Goal: Task Accomplishment & Management: Manage account settings

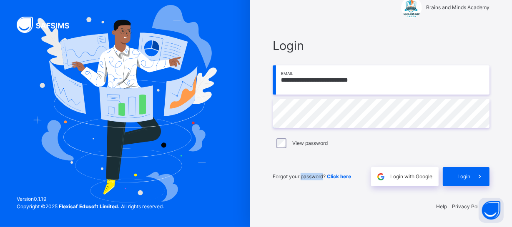
scroll to position [20, 0]
drag, startPoint x: 361, startPoint y: 155, endPoint x: 377, endPoint y: 157, distance: 15.9
click at [377, 157] on div "**********" at bounding box center [381, 112] width 217 height 150
click at [460, 171] on div "Login" at bounding box center [466, 176] width 47 height 19
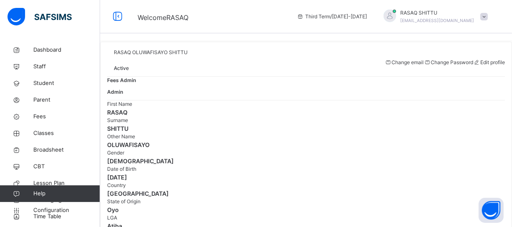
click at [293, 96] on div "Fees Admin Admin" at bounding box center [306, 86] width 398 height 20
click at [205, 96] on div "Fees Admin Admin" at bounding box center [306, 86] width 398 height 20
click at [68, 134] on span "Classes" at bounding box center [66, 133] width 67 height 8
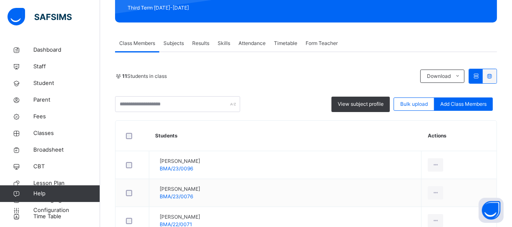
scroll to position [121, 0]
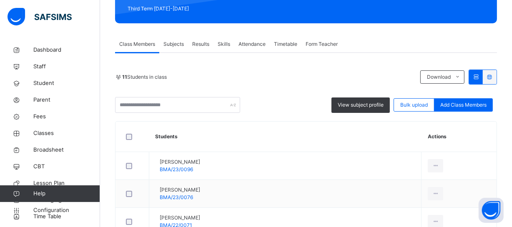
click at [202, 45] on span "Results" at bounding box center [200, 44] width 17 height 8
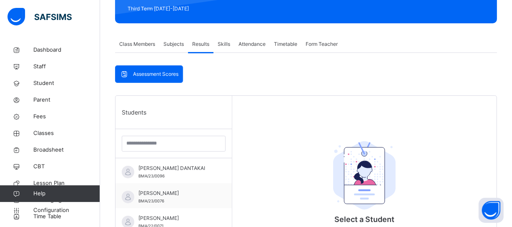
click at [236, 71] on div "Assessment Scores Assessment Scores Students ABDULHAMID SULEIMAN DANTAKAI BMA/2…" at bounding box center [306, 196] width 382 height 262
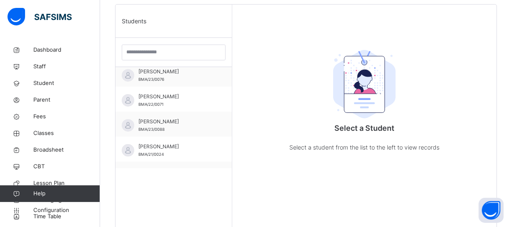
scroll to position [0, 0]
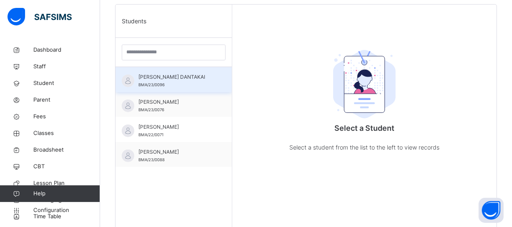
click at [187, 79] on span "ABDULHAMID SULEIMAN DANTAKAI" at bounding box center [175, 77] width 75 height 8
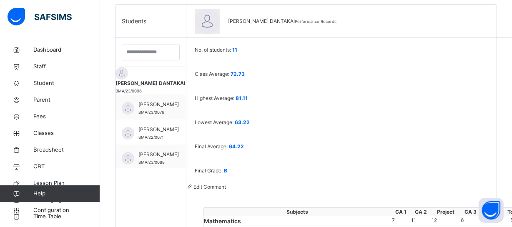
click at [228, 183] on div "Edit Comment" at bounding box center [395, 187] width 418 height 8
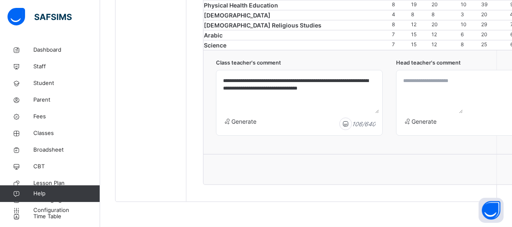
scroll to position [546, 0]
click at [411, 113] on textarea at bounding box center [431, 94] width 63 height 40
click at [422, 125] on span "Generate" at bounding box center [423, 121] width 25 height 7
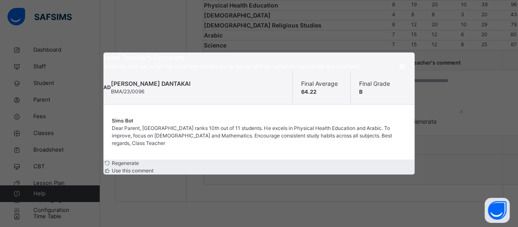
click at [153, 169] on span "Use this comment" at bounding box center [131, 171] width 43 height 6
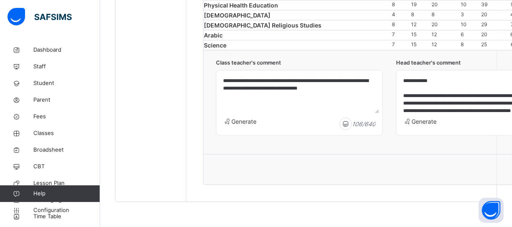
click at [453, 113] on textarea "**********" at bounding box center [479, 94] width 159 height 40
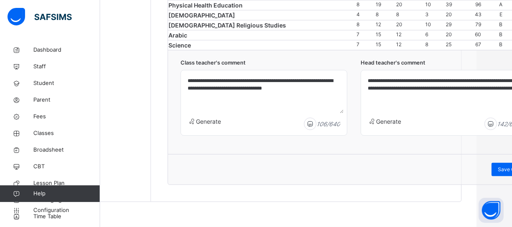
scroll to position [5, 0]
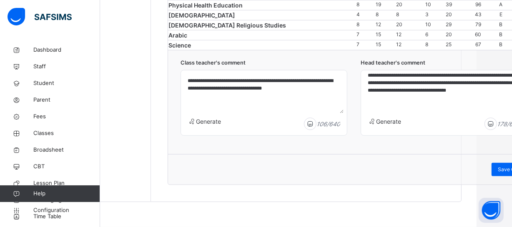
type textarea "**********"
click at [508, 173] on span "Save Comment" at bounding box center [516, 170] width 36 height 8
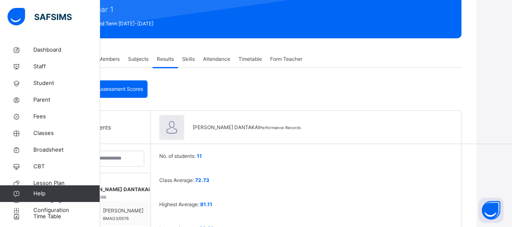
scroll to position [167, 35]
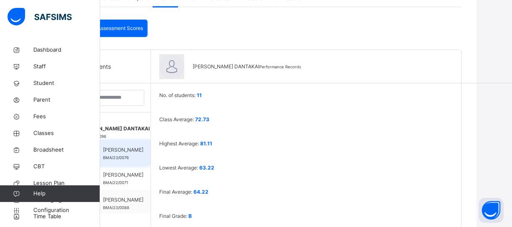
click at [128, 146] on span "ABDULLAH SAIFULLAHI" at bounding box center [123, 150] width 40 height 8
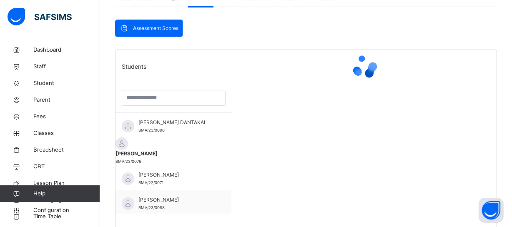
scroll to position [167, 5]
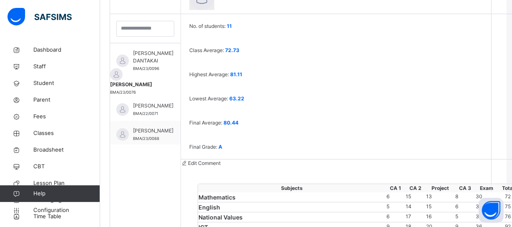
scroll to position [583, 5]
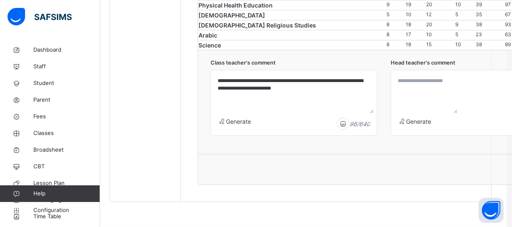
click at [413, 82] on textarea at bounding box center [425, 94] width 63 height 40
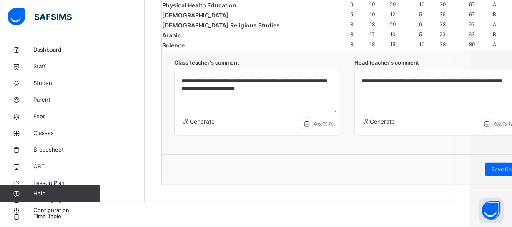
scroll to position [583, 43]
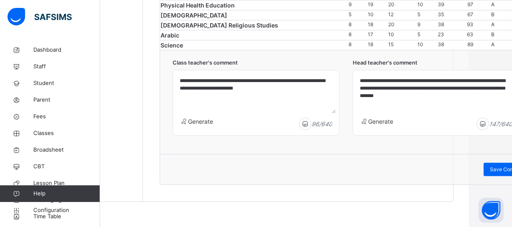
click at [490, 80] on textarea "**********" at bounding box center [435, 94] width 159 height 40
click at [436, 100] on textarea "**********" at bounding box center [435, 94] width 159 height 40
type textarea "**********"
click at [321, 161] on div "Save Comment" at bounding box center [352, 169] width 384 height 30
click at [500, 174] on div "Save Comment" at bounding box center [507, 169] width 48 height 13
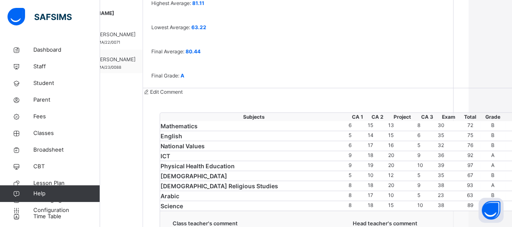
scroll to position [264, 43]
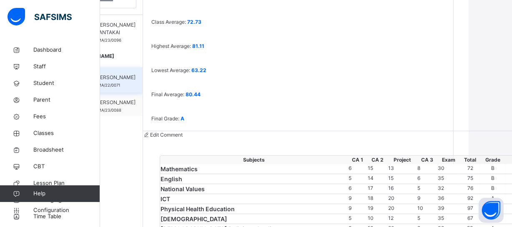
click at [117, 80] on span "AMINA MOHAMMED" at bounding box center [115, 78] width 40 height 8
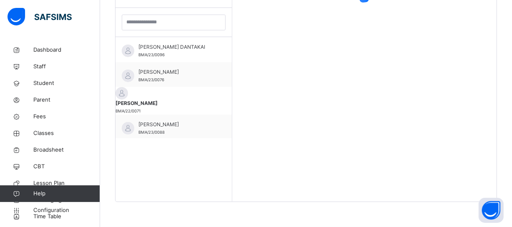
scroll to position [242, 5]
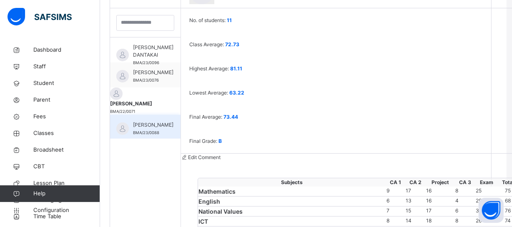
type textarea "**********"
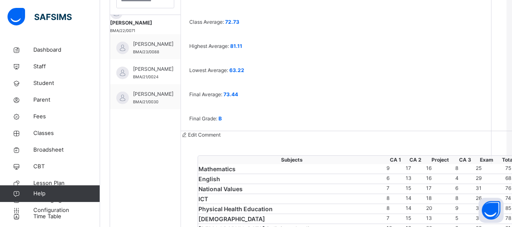
scroll to position [60, 0]
click at [150, 143] on div "Students ABDULHAMID SULEIMAN DANTAKAI BMA/23/0096 ABDULLAH SAIFULLAHI BMA/23/00…" at bounding box center [145, 178] width 71 height 453
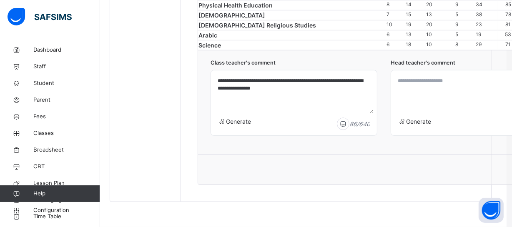
scroll to position [552, 5]
click at [416, 113] on textarea at bounding box center [473, 94] width 159 height 40
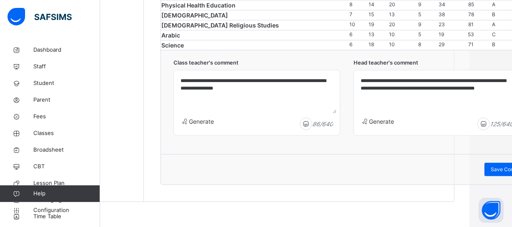
scroll to position [552, 43]
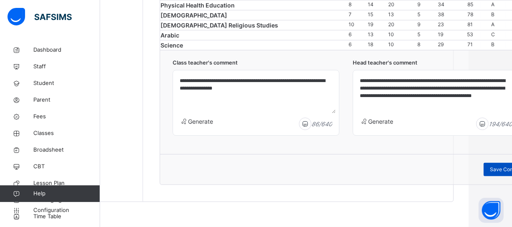
type textarea "**********"
click at [506, 173] on span "Save Comment" at bounding box center [508, 170] width 36 height 8
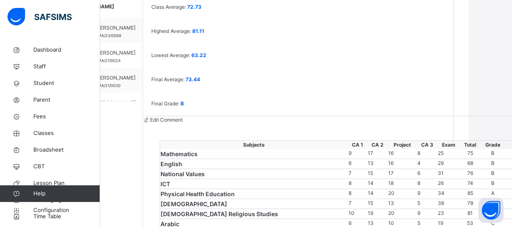
scroll to position [264, 43]
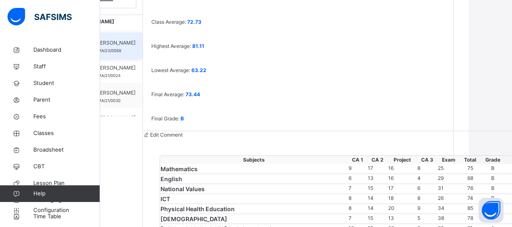
click at [122, 43] on span "JAMILU ABDULRAHMAN" at bounding box center [115, 43] width 40 height 8
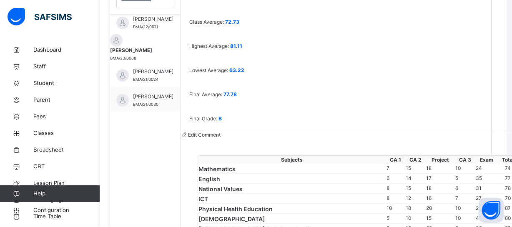
scroll to position [60, 0]
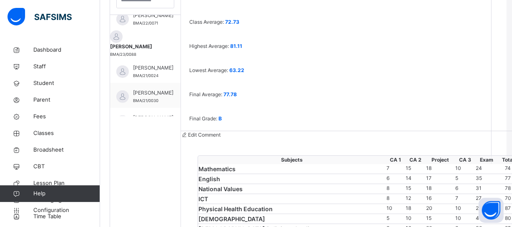
click at [290, 131] on div "Edit Comment" at bounding box center [390, 135] width 418 height 8
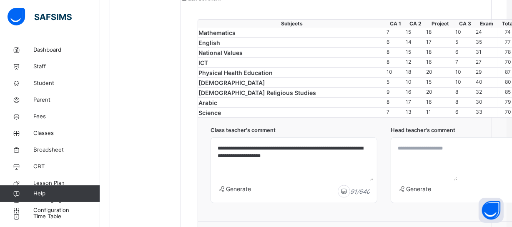
scroll to position [461, 5]
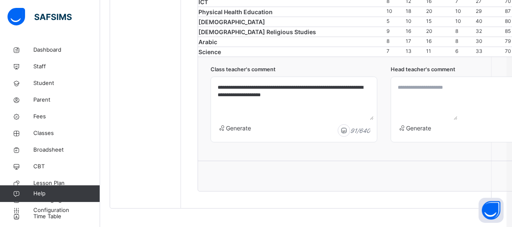
click at [397, 120] on textarea at bounding box center [425, 100] width 63 height 40
click at [397, 120] on textarea "**********" at bounding box center [473, 100] width 159 height 40
click at [401, 120] on textarea "**********" at bounding box center [473, 100] width 159 height 40
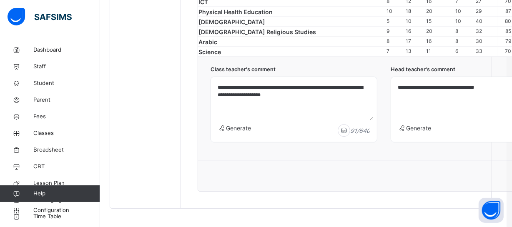
click at [406, 120] on textarea "**********" at bounding box center [473, 100] width 159 height 40
type textarea "**********"
click at [236, 120] on textarea "**********" at bounding box center [293, 100] width 159 height 40
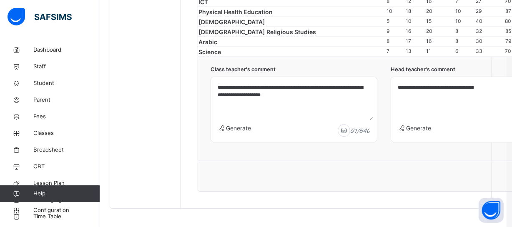
paste textarea "**********"
type textarea "**********"
click at [422, 120] on textarea "**********" at bounding box center [473, 100] width 159 height 40
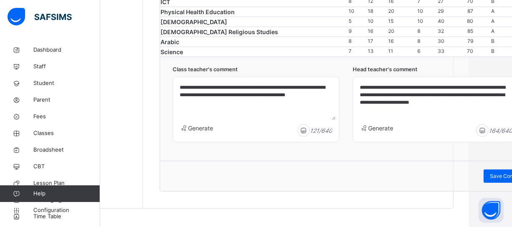
scroll to position [583, 43]
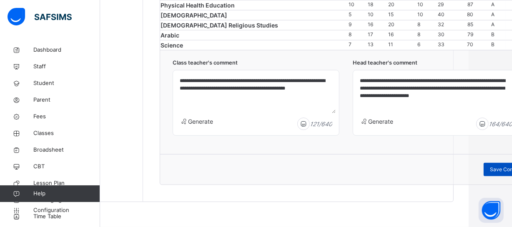
type textarea "**********"
click at [493, 172] on span "Save Comment" at bounding box center [508, 170] width 36 height 8
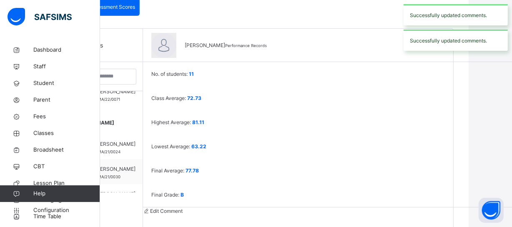
scroll to position [173, 43]
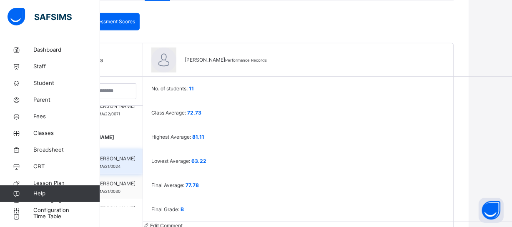
click at [115, 150] on div "Muhammad Nuradeen Badaru BMA/21/0024" at bounding box center [107, 161] width 70 height 25
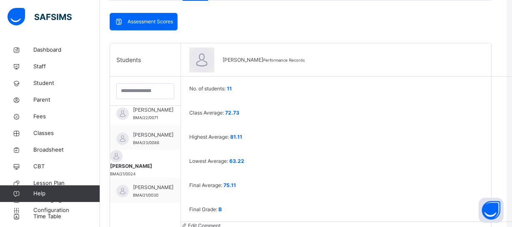
scroll to position [60, 0]
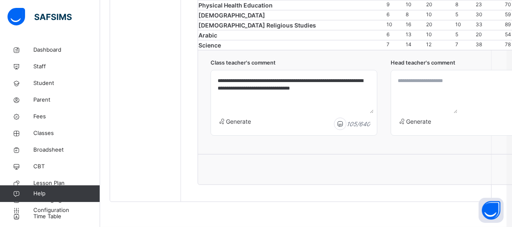
scroll to position [522, 5]
click at [406, 82] on textarea at bounding box center [425, 94] width 63 height 40
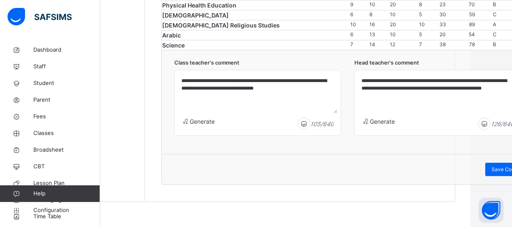
scroll to position [583, 42]
type textarea "**********"
click at [491, 166] on span "Save Comment" at bounding box center [509, 170] width 36 height 8
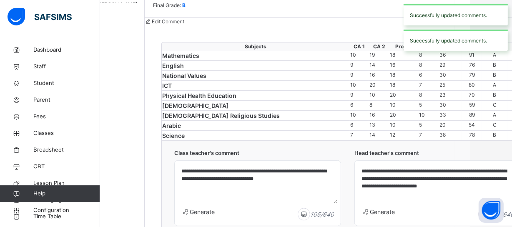
scroll to position [340, 42]
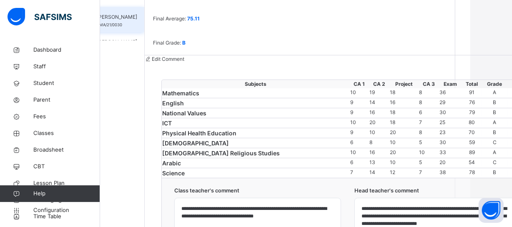
click at [112, 17] on span "Musa Nuhu" at bounding box center [117, 17] width 40 height 8
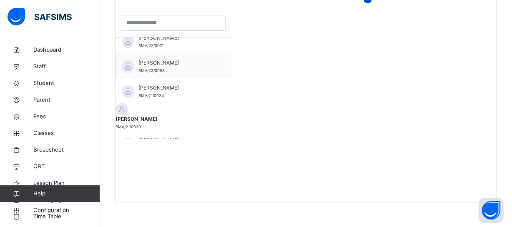
scroll to position [56, 0]
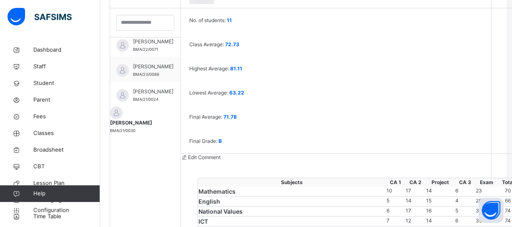
type textarea "**********"
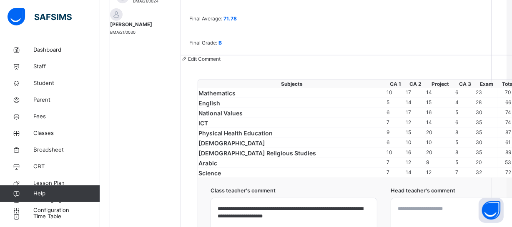
scroll to position [60, 0]
click at [127, 117] on div "Students ABDULHAMID SULEIMAN DANTAKAI BMA/23/0096 ABDULLAH SAIFULLAHI BMA/23/00…" at bounding box center [145, 103] width 71 height 453
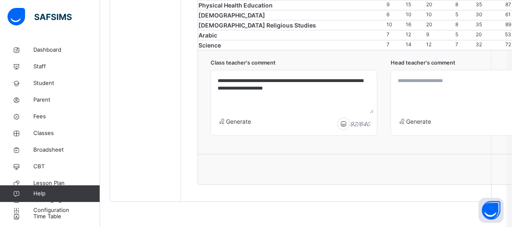
scroll to position [583, 5]
click at [416, 83] on textarea at bounding box center [473, 94] width 159 height 40
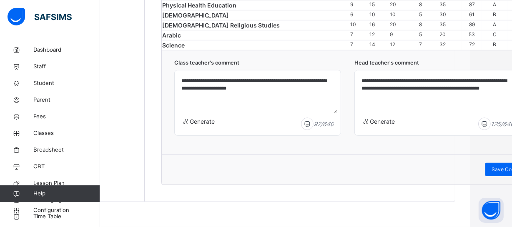
scroll to position [583, 43]
click at [399, 83] on textarea "**********" at bounding box center [435, 94] width 159 height 40
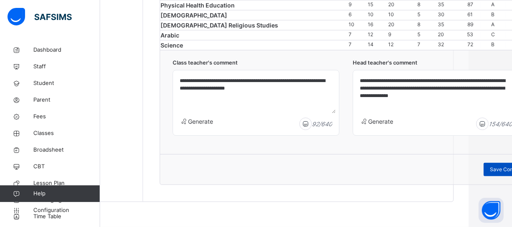
type textarea "**********"
click at [492, 169] on span "Save Comment" at bounding box center [508, 170] width 36 height 8
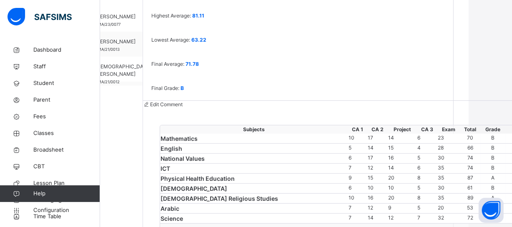
scroll to position [129, 0]
click at [113, 14] on span "NANA KHADIJAH USMAN" at bounding box center [115, 18] width 40 height 8
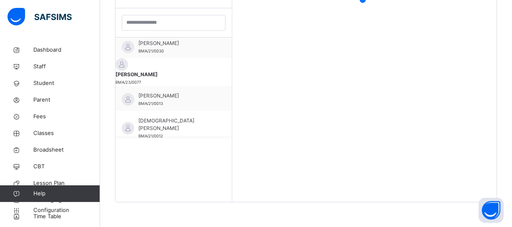
scroll to position [122, 0]
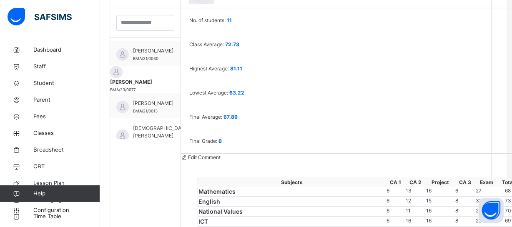
type textarea "**********"
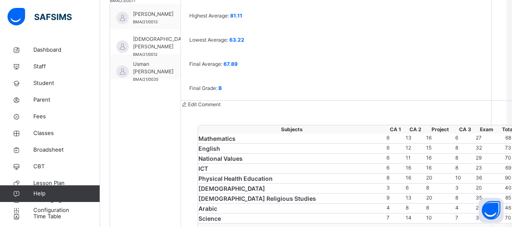
scroll to position [159, 0]
click at [298, 17] on div "**********" at bounding box center [390, 165] width 418 height 420
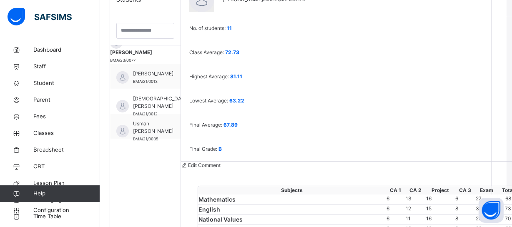
scroll to position [583, 5]
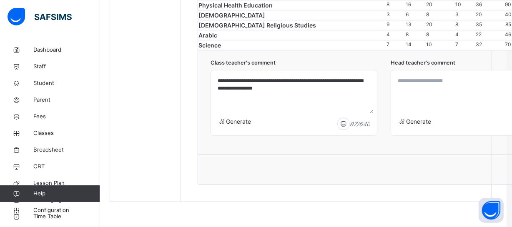
click at [401, 83] on textarea at bounding box center [473, 94] width 159 height 40
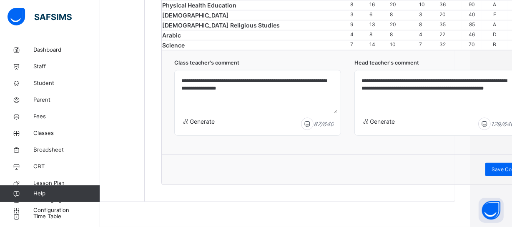
scroll to position [583, 43]
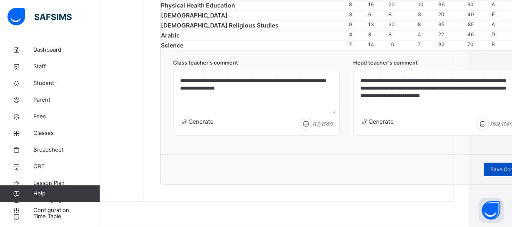
type textarea "**********"
click at [490, 173] on div "Save Comment" at bounding box center [508, 169] width 48 height 13
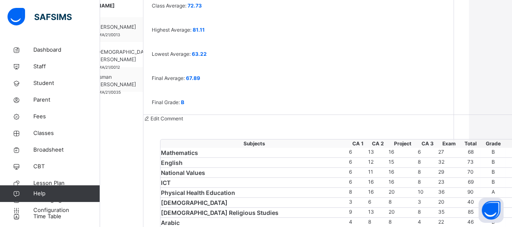
scroll to position [279, 43]
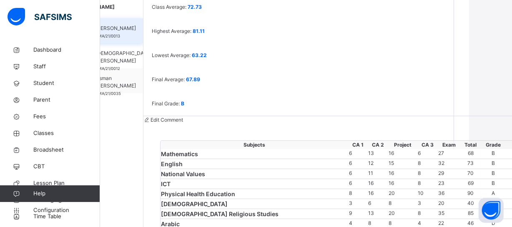
click at [126, 31] on div "Sabeeha Alhassan BMA/21/0013" at bounding box center [108, 30] width 70 height 25
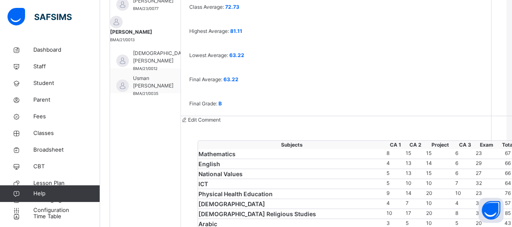
scroll to position [177, 0]
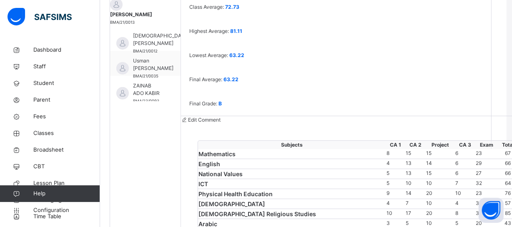
click at [142, 137] on div "Students ABDULHAMID SULEIMAN DANTAKAI BMA/23/0096 ABDULLAH SAIFULLAHI BMA/23/00…" at bounding box center [145, 163] width 71 height 453
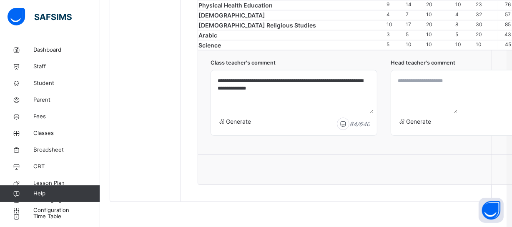
scroll to position [583, 5]
click at [416, 91] on textarea at bounding box center [425, 94] width 63 height 40
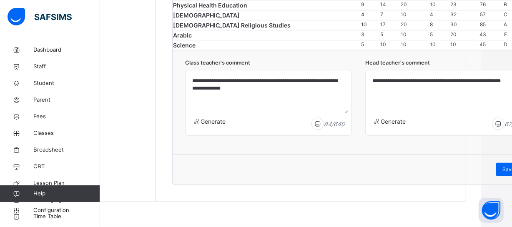
scroll to position [583, 42]
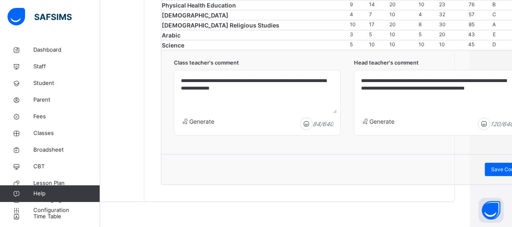
paste textarea "**********"
click at [427, 88] on textarea "**********" at bounding box center [437, 94] width 159 height 40
type textarea "**********"
click at [496, 171] on span "Save Comment" at bounding box center [509, 170] width 36 height 8
drag, startPoint x: 449, startPoint y: 96, endPoint x: 320, endPoint y: 77, distance: 130.2
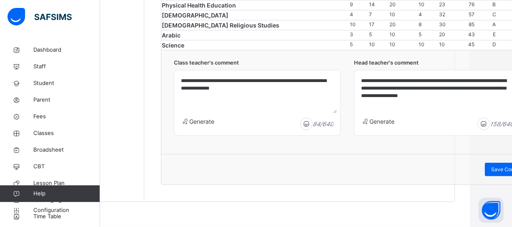
click at [320, 77] on div "**********" at bounding box center [347, 102] width 347 height 87
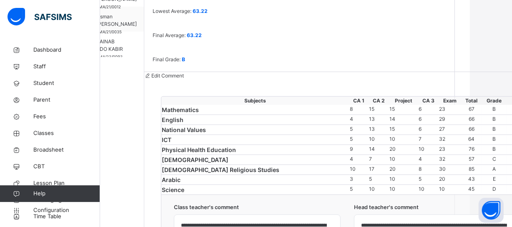
scroll to position [264, 42]
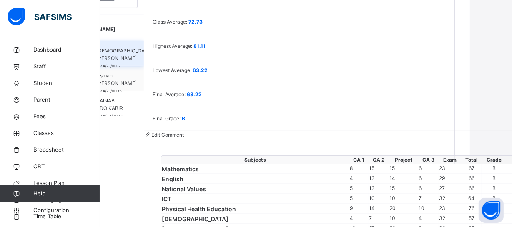
click at [108, 51] on span "Sameeha Alhassan" at bounding box center [124, 54] width 56 height 15
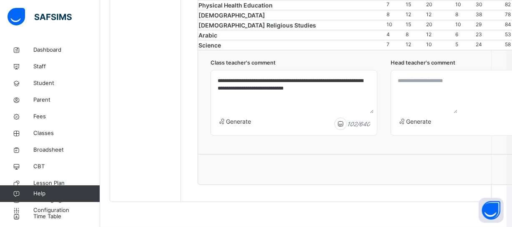
scroll to position [496, 5]
click at [411, 113] on textarea at bounding box center [425, 94] width 63 height 40
paste textarea "**********"
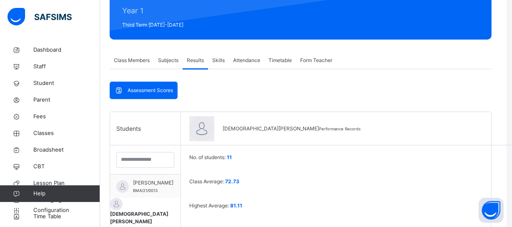
scroll to position [0, 5]
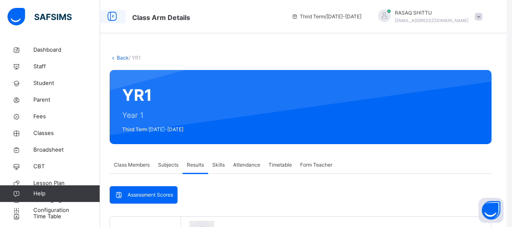
type textarea "**********"
click at [109, 17] on icon at bounding box center [112, 16] width 14 height 15
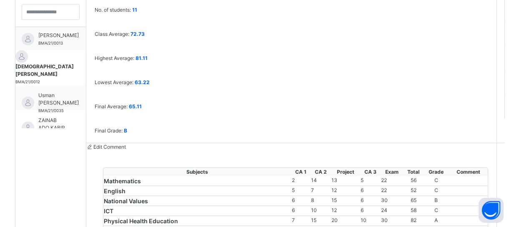
scroll to position [583, 5]
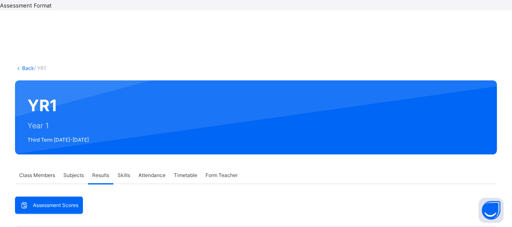
scroll to position [271, 5]
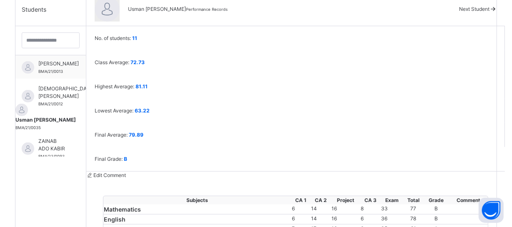
scroll to position [505, 5]
paste textarea "**********"
drag, startPoint x: 428, startPoint y: 167, endPoint x: 421, endPoint y: 179, distance: 14.0
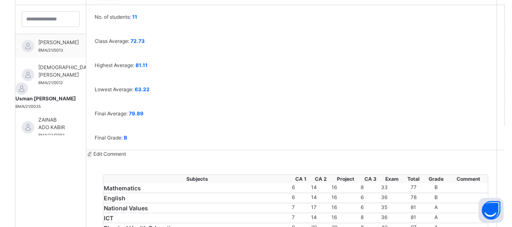
scroll to position [583, 5]
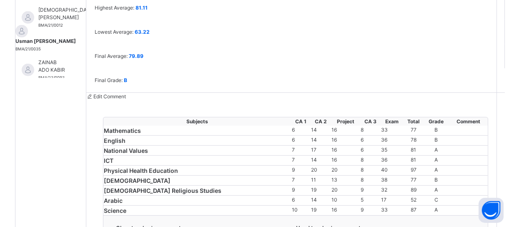
type textarea "**********"
click at [86, 94] on div "Students ABDULHAMID SULEIMAN DANTAKAI BMA/23/0096 ABDULLAH SAIFULLAHI BMA/23/00…" at bounding box center [50, 140] width 71 height 453
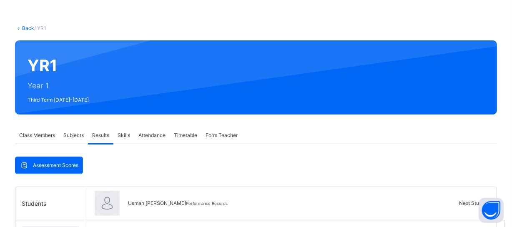
scroll to position [177, 0]
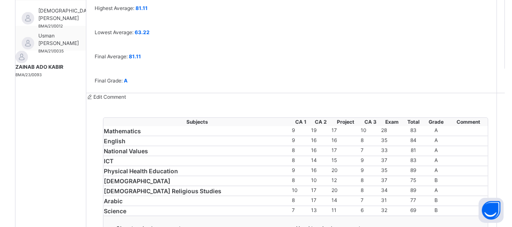
scroll to position [583, 5]
paste textarea "**********"
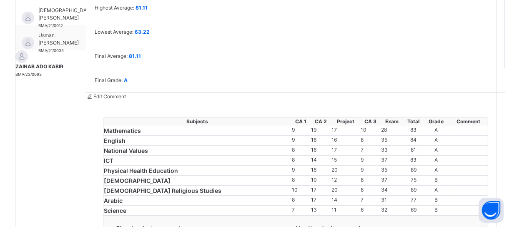
type textarea "**********"
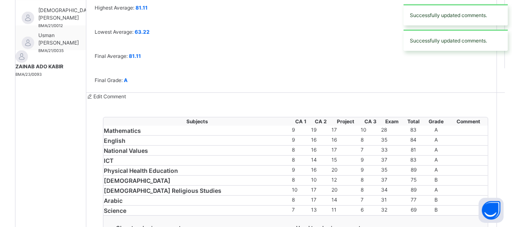
click at [63, 94] on div "Students ABDULHAMID SULEIMAN DANTAKAI BMA/23/0096 ABDULLAH SAIFULLAHI BMA/23/00…" at bounding box center [50, 140] width 71 height 453
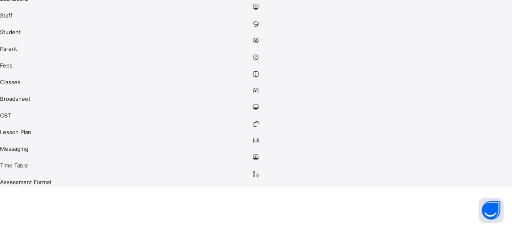
scroll to position [0, 26]
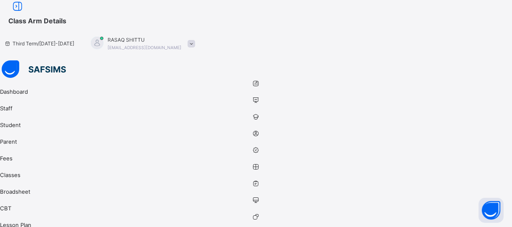
click at [46, 17] on span "Class Arm Details" at bounding box center [37, 21] width 58 height 8
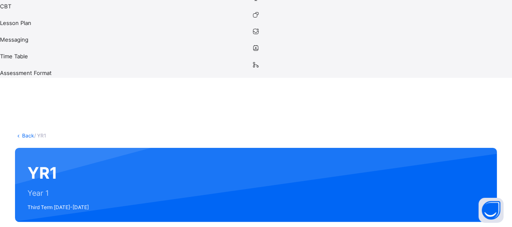
scroll to position [0, 0]
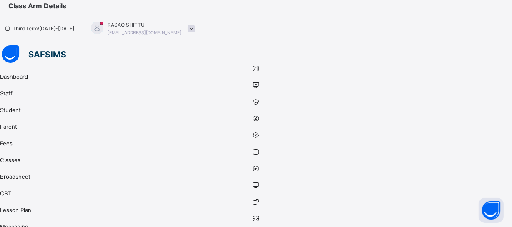
scroll to position [0, 26]
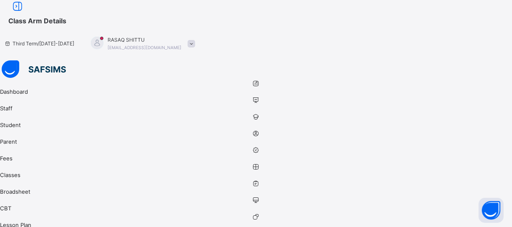
click at [25, 14] on icon at bounding box center [17, 6] width 14 height 15
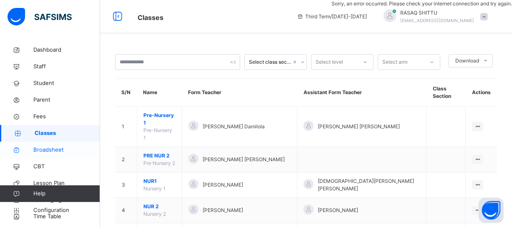
click at [54, 151] on span "Broadsheet" at bounding box center [66, 150] width 67 height 8
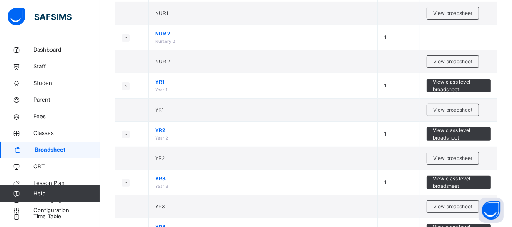
scroll to position [227, 0]
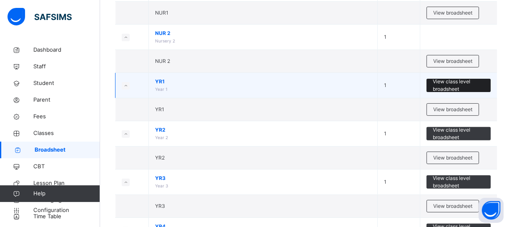
click at [446, 86] on span "View class level broadsheet" at bounding box center [459, 85] width 52 height 15
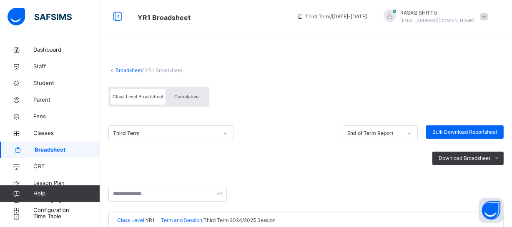
click at [191, 101] on div "Cumulative" at bounding box center [186, 97] width 42 height 16
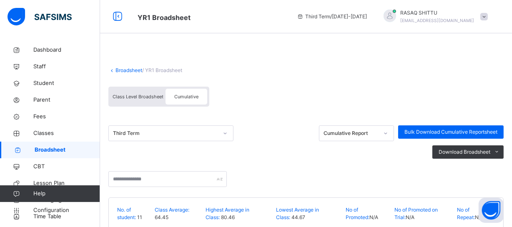
click at [130, 95] on span "Class Level Broadsheet" at bounding box center [138, 97] width 51 height 6
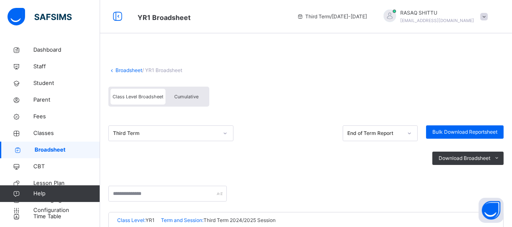
click at [365, 69] on div "Broadsheet / YR1 Broadsheet" at bounding box center [305, 71] width 395 height 8
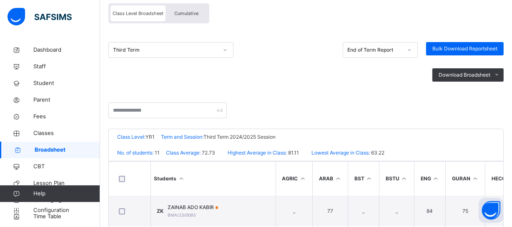
scroll to position [175, 0]
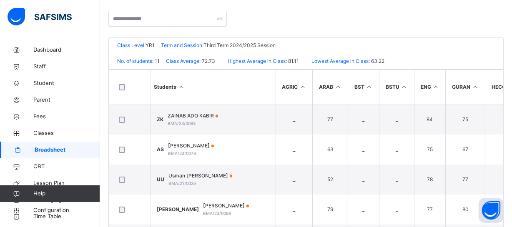
click at [218, 118] on span "ZAINAB ADO KABIR" at bounding box center [193, 116] width 50 height 8
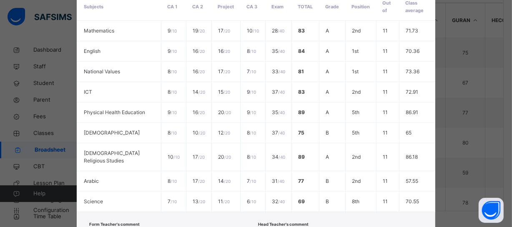
scroll to position [254, 0]
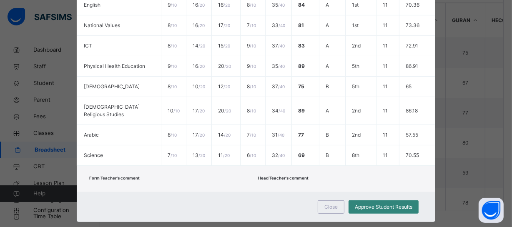
click at [396, 203] on span "Approve Student Results" at bounding box center [384, 207] width 58 height 8
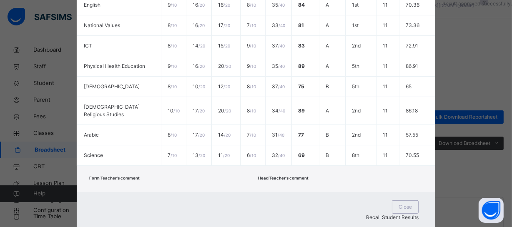
scroll to position [0, 0]
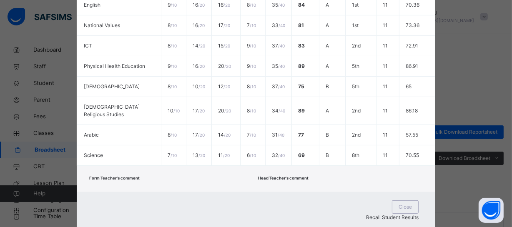
click at [329, 168] on div "Form Teacher's comment Head Teacher's comment" at bounding box center [256, 179] width 358 height 26
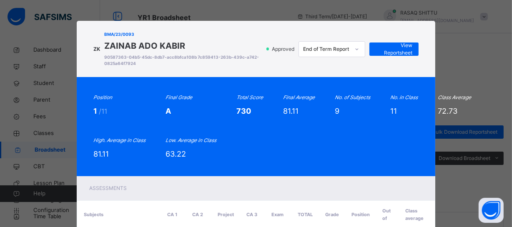
click at [268, 168] on div "Position 1 /11 Final Grade A Total Score 730 Final Average 81.11 No. of Subject…" at bounding box center [256, 126] width 358 height 99
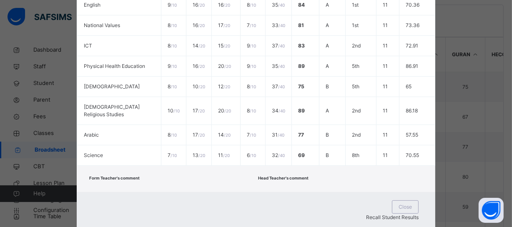
scroll to position [242, 0]
click at [398, 203] on span "Close" at bounding box center [404, 207] width 13 height 8
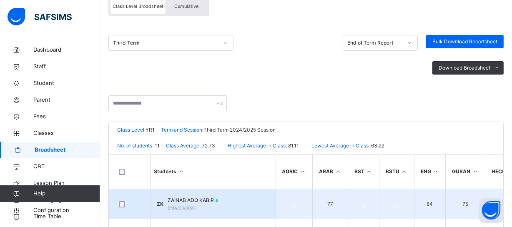
scroll to position [75, 0]
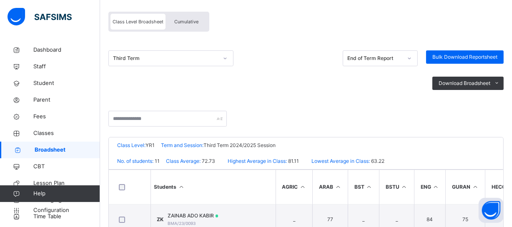
click at [187, 23] on span "Cumulative" at bounding box center [186, 22] width 24 height 6
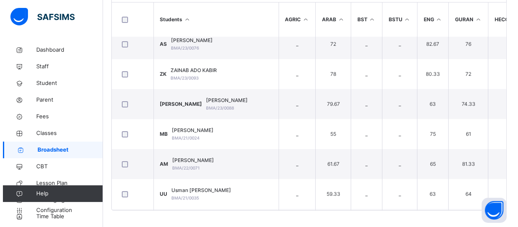
scroll to position [0, 0]
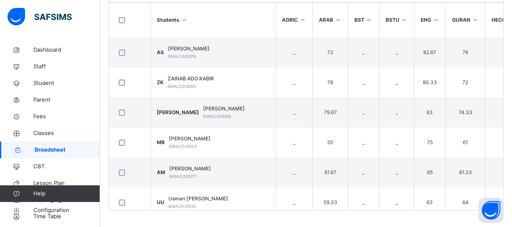
click at [210, 50] on span "ABDULLAH SAIFULLAHI" at bounding box center [189, 49] width 42 height 8
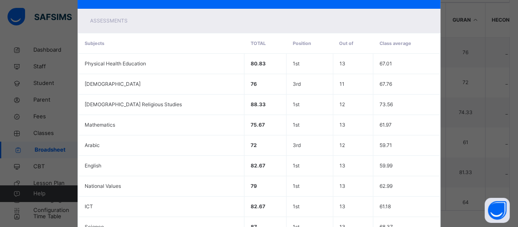
scroll to position [248, 0]
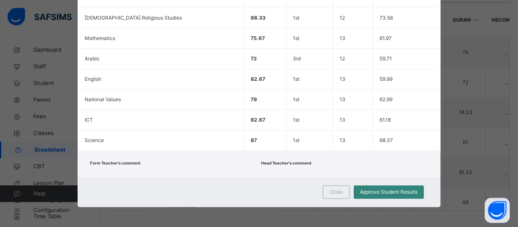
click at [404, 193] on span "Approve Student Results" at bounding box center [389, 192] width 58 height 8
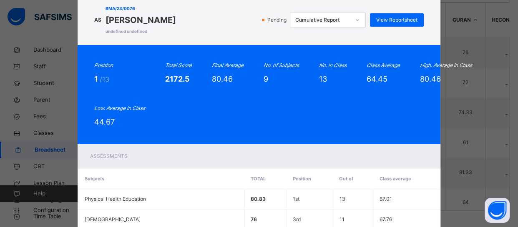
scroll to position [2, 0]
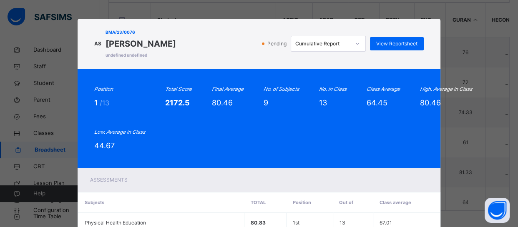
click at [404, 61] on div "AS BMA/23/0076 ABDULLAH SAIFULLAHI undefined undefined Pending Cumulative Repor…" at bounding box center [259, 44] width 362 height 50
click at [387, 42] on span "View Reportsheet" at bounding box center [396, 44] width 41 height 8
click at [246, 150] on div "Position 1 /13 Total Score 2172.5 Final Average 80.46 No. of Subjects 9 No. in …" at bounding box center [258, 118] width 329 height 66
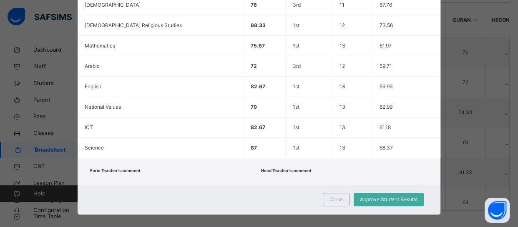
scroll to position [248, 0]
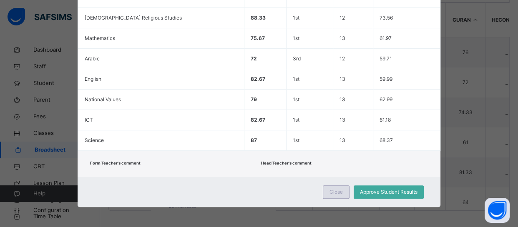
click at [336, 188] on span "Close" at bounding box center [335, 192] width 13 height 8
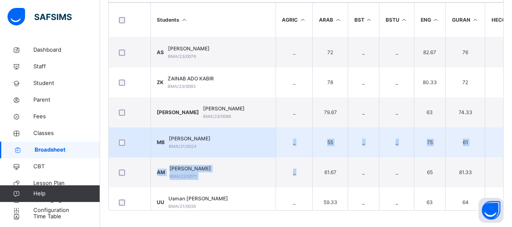
drag, startPoint x: 288, startPoint y: 153, endPoint x: 263, endPoint y: 130, distance: 34.5
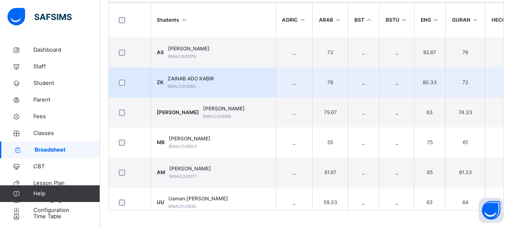
click at [193, 80] on span "ZAINAB ADO KABIR" at bounding box center [191, 79] width 46 height 8
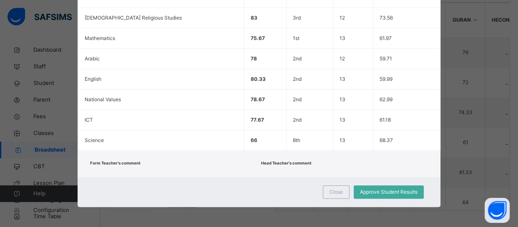
click at [239, 180] on div "Close Approve Student Results" at bounding box center [259, 192] width 362 height 30
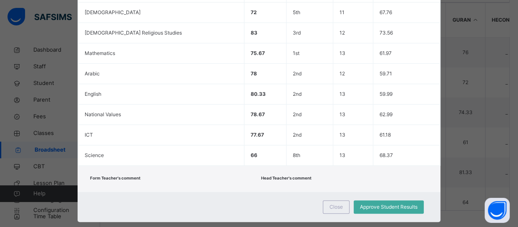
scroll to position [0, 0]
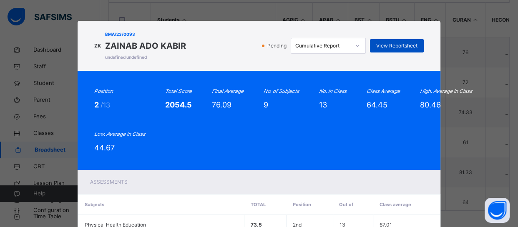
click at [386, 45] on span "View Reportsheet" at bounding box center [396, 46] width 41 height 8
click at [367, 156] on div "Position 2 /13 Total Score 2054.5 Final Average 76.09 No. of Subjects 9 No. in …" at bounding box center [259, 120] width 362 height 99
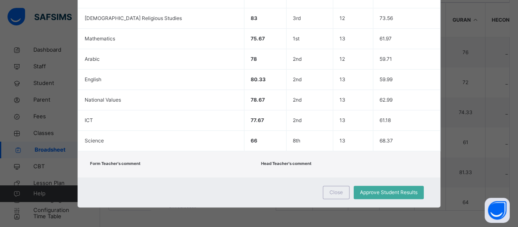
scroll to position [248, 0]
click at [329, 192] on span "Close" at bounding box center [335, 192] width 13 height 8
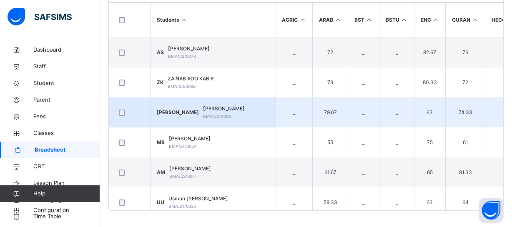
click at [203, 108] on span "JAMILU ABDULRAHMAN" at bounding box center [224, 109] width 42 height 8
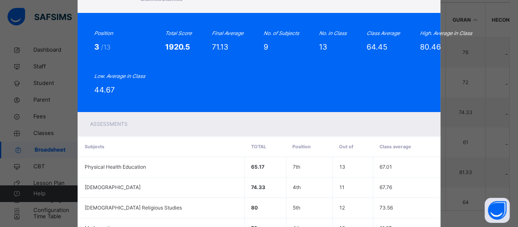
scroll to position [0, 0]
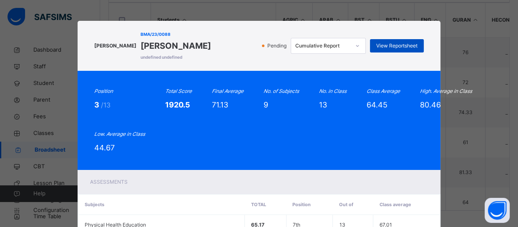
click at [387, 45] on span "View Reportsheet" at bounding box center [396, 46] width 41 height 8
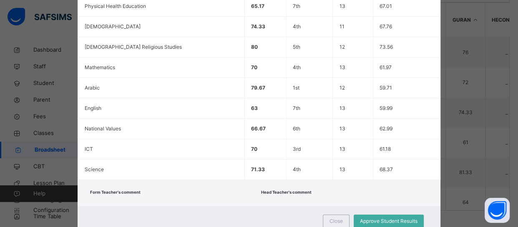
scroll to position [248, 0]
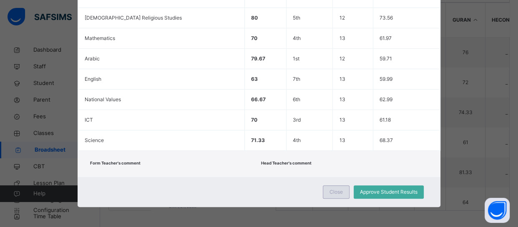
click at [331, 193] on span "Close" at bounding box center [335, 192] width 13 height 8
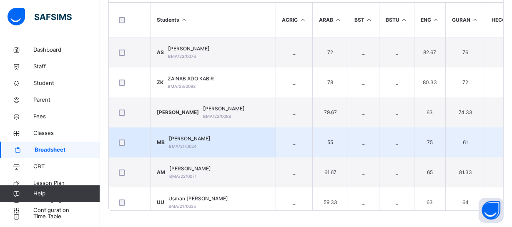
click at [189, 140] on span "Muhammad Nuradeen Badaru" at bounding box center [190, 139] width 42 height 8
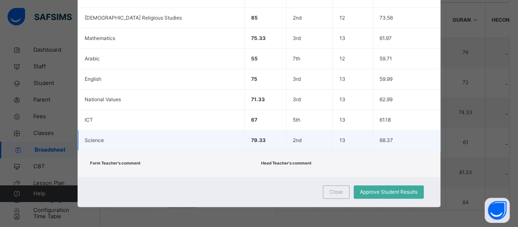
click at [245, 141] on td "79.33" at bounding box center [266, 140] width 42 height 20
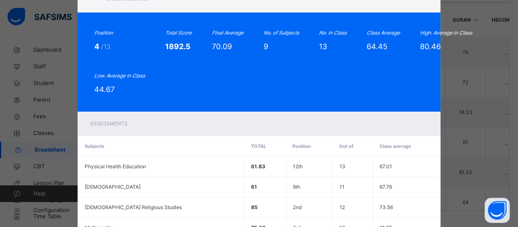
scroll to position [0, 0]
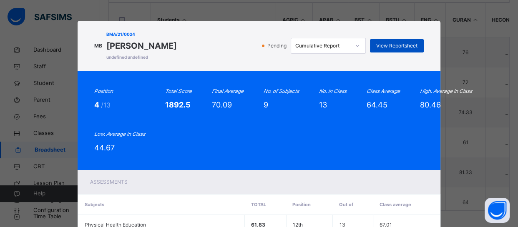
click at [379, 45] on span "View Reportsheet" at bounding box center [396, 46] width 41 height 8
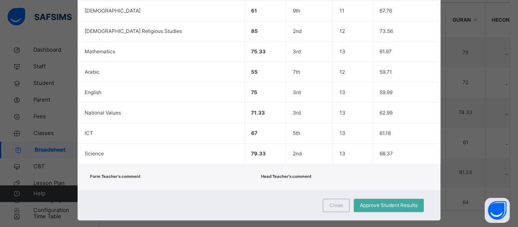
scroll to position [248, 0]
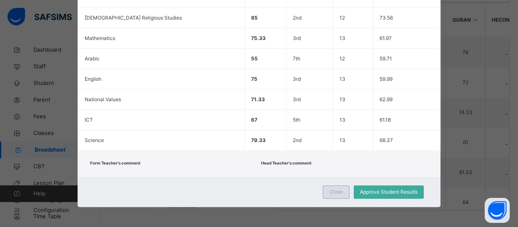
click at [336, 191] on span "Close" at bounding box center [335, 192] width 13 height 8
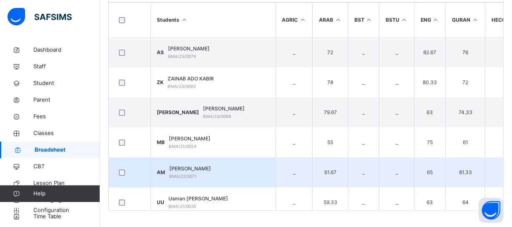
click at [194, 172] on div "AMINA MOHAMMED BMA/22/0071" at bounding box center [191, 172] width 42 height 15
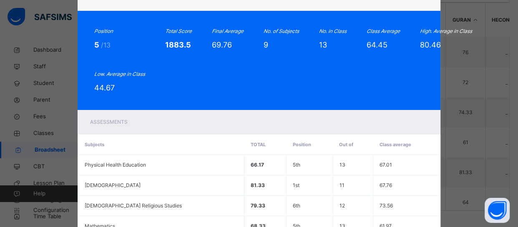
scroll to position [0, 0]
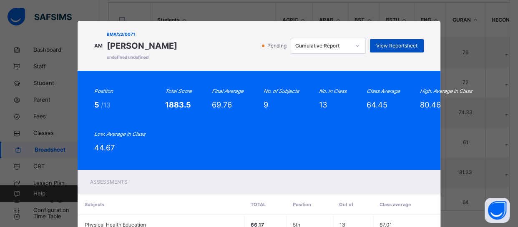
click at [385, 45] on span "View Reportsheet" at bounding box center [396, 46] width 41 height 8
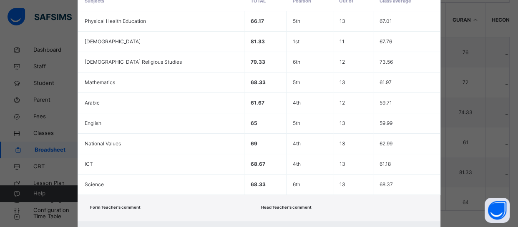
scroll to position [248, 0]
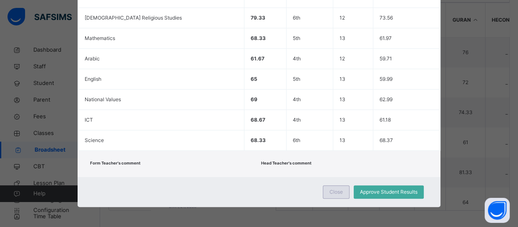
click at [331, 189] on span "Close" at bounding box center [335, 192] width 13 height 8
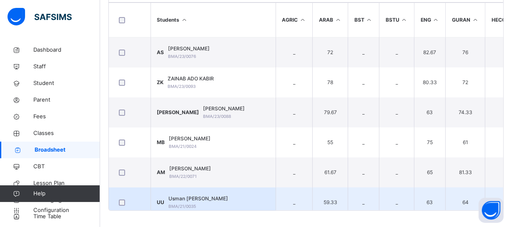
click at [195, 198] on span "Usman Shuaibu Usman" at bounding box center [199, 199] width 60 height 8
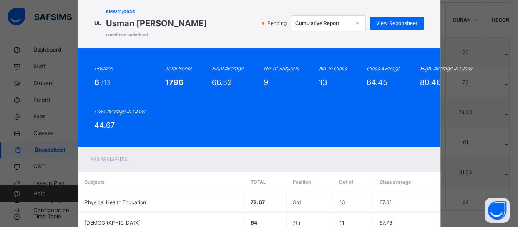
scroll to position [12, 0]
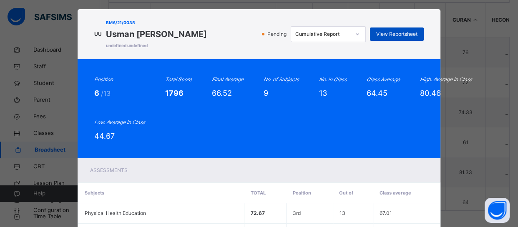
click at [398, 33] on span "View Reportsheet" at bounding box center [396, 34] width 41 height 8
click at [219, 146] on div "Position 6 /13 Total Score 1796 Final Average 66.52 No. of Subjects 9 No. in Cl…" at bounding box center [259, 108] width 362 height 99
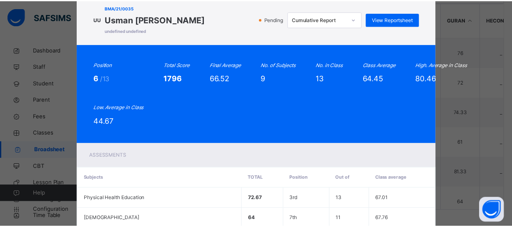
scroll to position [248, 0]
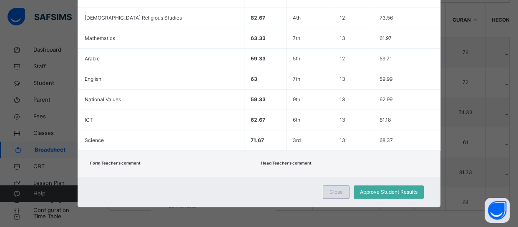
click at [333, 193] on span "Close" at bounding box center [335, 192] width 13 height 8
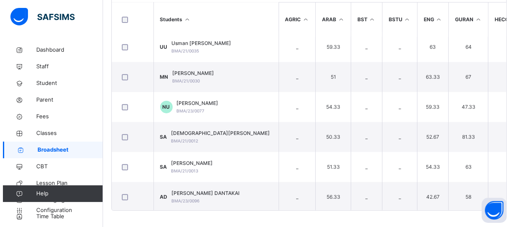
scroll to position [160, 0]
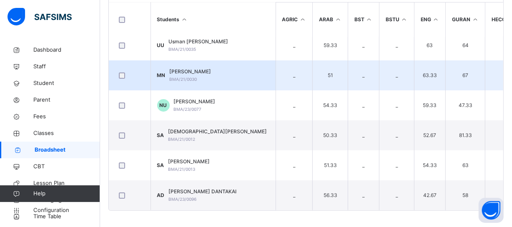
click at [220, 67] on td "MN Musa Nuhu BMA/21/0030" at bounding box center [212, 75] width 125 height 30
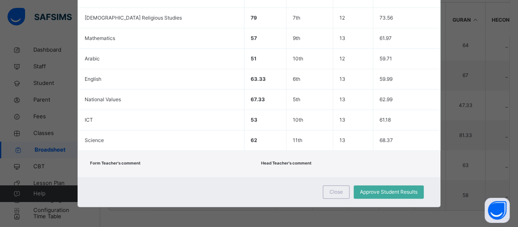
scroll to position [17, 0]
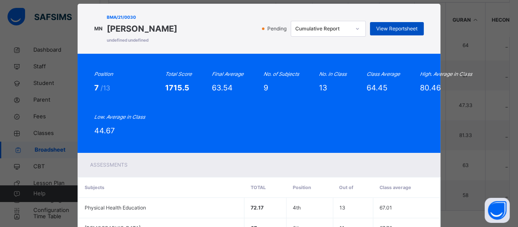
click at [386, 28] on span "View Reportsheet" at bounding box center [396, 29] width 41 height 8
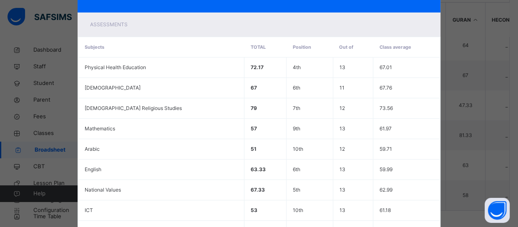
scroll to position [248, 0]
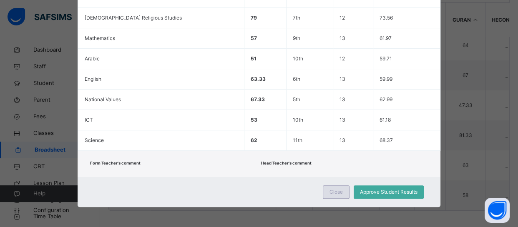
click at [340, 193] on div "Close" at bounding box center [336, 191] width 27 height 13
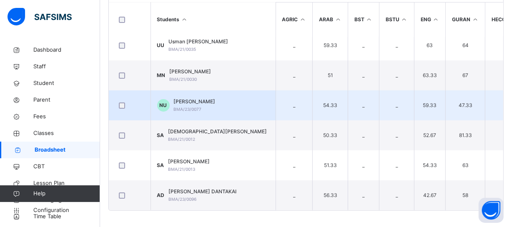
click at [211, 99] on span "NANA KHADIJAH USMAN" at bounding box center [195, 102] width 42 height 8
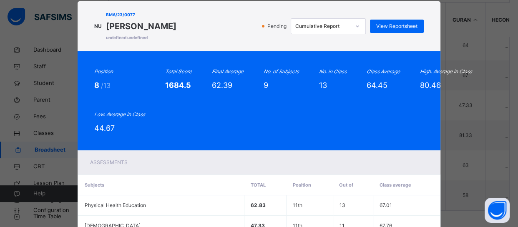
scroll to position [0, 0]
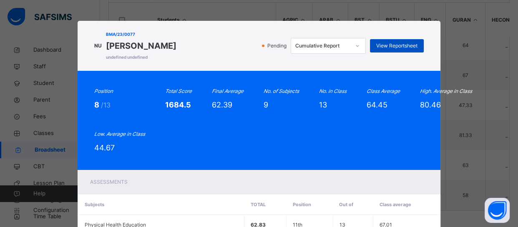
click at [389, 44] on span "View Reportsheet" at bounding box center [396, 46] width 41 height 8
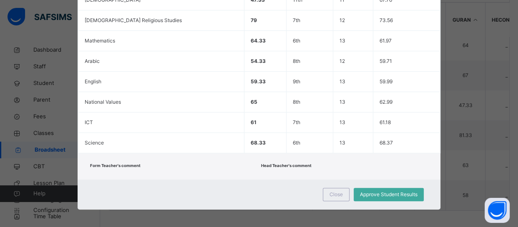
scroll to position [248, 0]
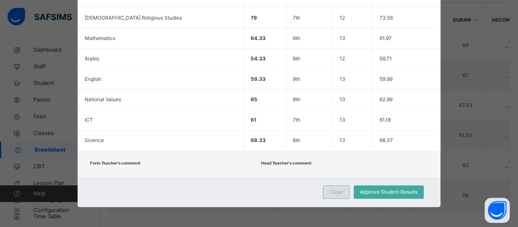
click at [332, 195] on span "Close" at bounding box center [335, 192] width 13 height 8
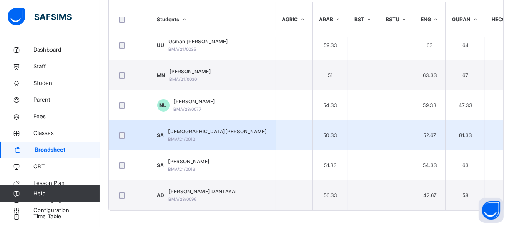
click at [232, 137] on td "SA Sameeha Alhassan BMA/21/0012" at bounding box center [212, 135] width 125 height 30
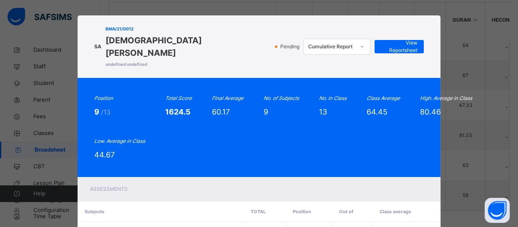
scroll to position [0, 0]
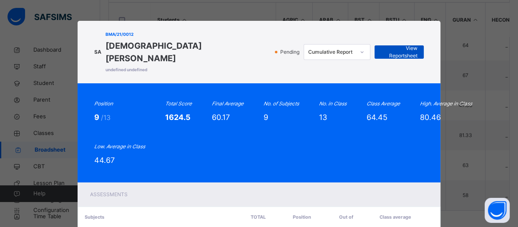
click at [393, 45] on span "View Reportsheet" at bounding box center [399, 52] width 37 height 15
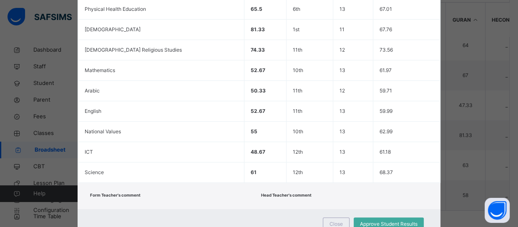
scroll to position [248, 0]
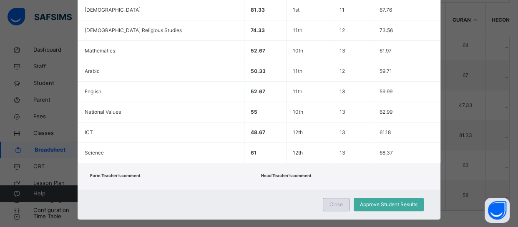
click at [336, 201] on span "Close" at bounding box center [335, 205] width 13 height 8
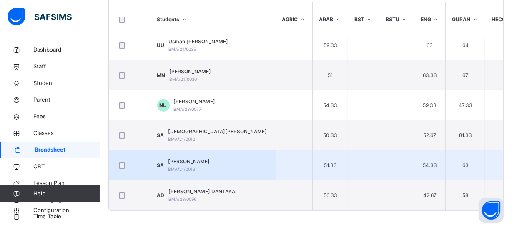
click at [209, 167] on div "Sabeeha Alhassan BMA/21/0013" at bounding box center [189, 165] width 42 height 15
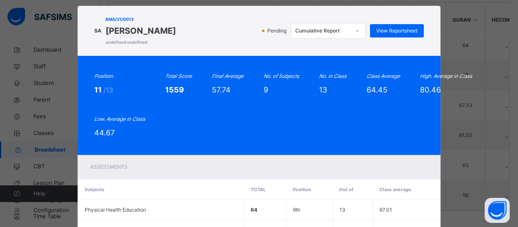
scroll to position [0, 0]
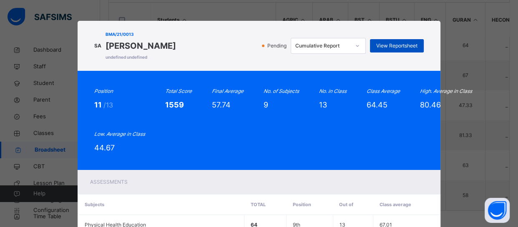
click at [396, 45] on span "View Reportsheet" at bounding box center [396, 46] width 41 height 8
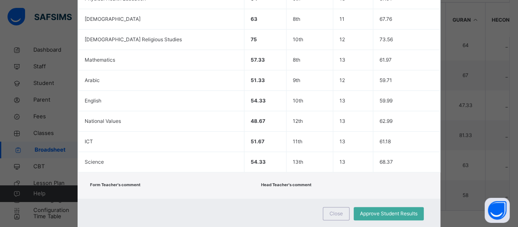
scroll to position [248, 0]
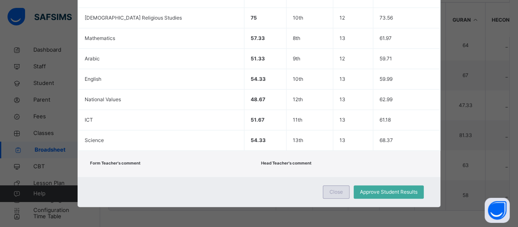
click at [335, 190] on span "Close" at bounding box center [335, 192] width 13 height 8
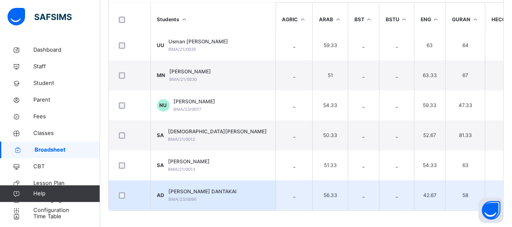
click at [203, 189] on span "ABDULHAMID SULEIMAN DANTAKAI" at bounding box center [203, 192] width 68 height 8
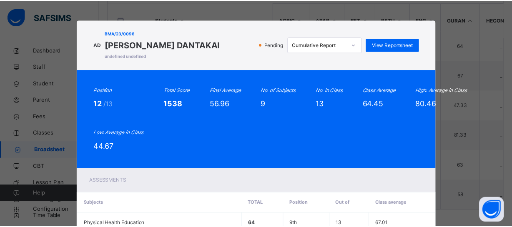
scroll to position [0, 0]
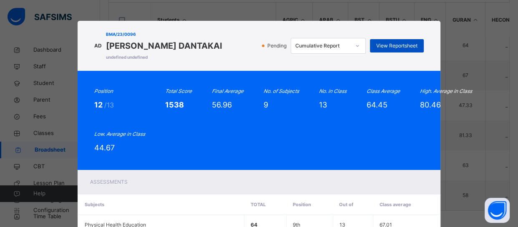
click at [395, 50] on span "View Reportsheet" at bounding box center [396, 46] width 41 height 8
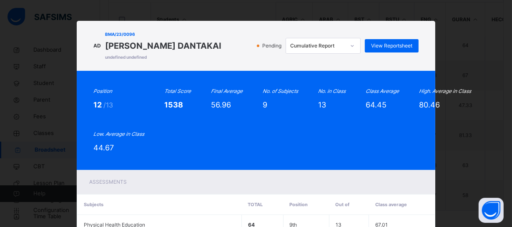
click at [217, 71] on div "AD BMA/23/0096 ABDULHAMID SULEIMAN DANTAKAI undefined undefined Pending Cumulat…" at bounding box center [256, 46] width 358 height 50
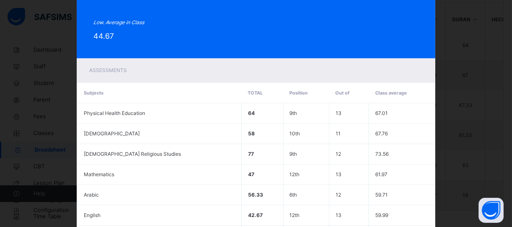
scroll to position [260, 0]
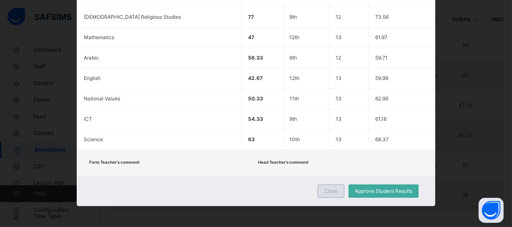
click at [326, 190] on span "Close" at bounding box center [330, 192] width 13 height 8
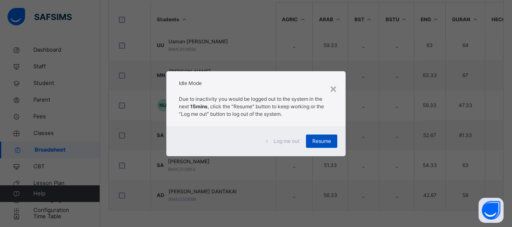
click at [317, 138] on span "Resume" at bounding box center [321, 142] width 19 height 8
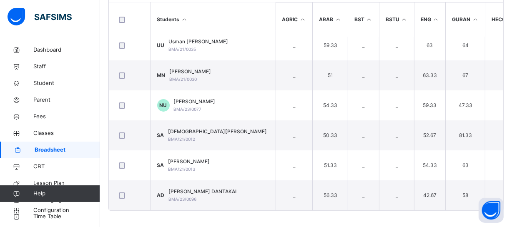
click at [64, 149] on span "Broadsheet" at bounding box center [67, 150] width 65 height 8
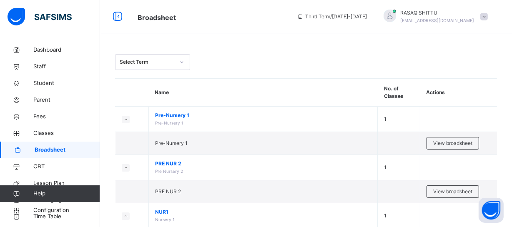
click at [116, 97] on th at bounding box center [131, 93] width 33 height 28
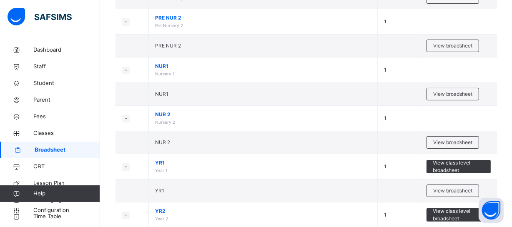
scroll to position [167, 0]
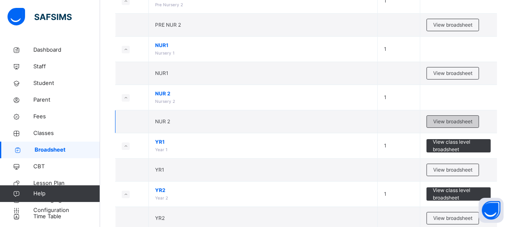
click at [452, 119] on span "View broadsheet" at bounding box center [452, 122] width 39 height 8
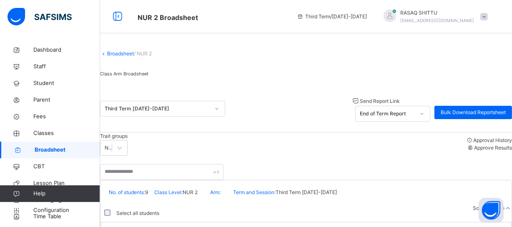
click at [281, 76] on div "Class Arm Broadsheet" at bounding box center [306, 76] width 412 height 20
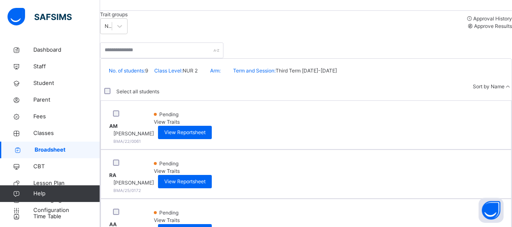
scroll to position [121, 0]
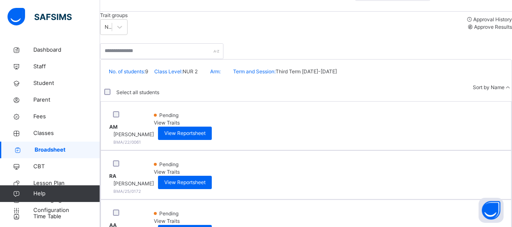
click at [481, 30] on span "Approve Results" at bounding box center [493, 27] width 38 height 6
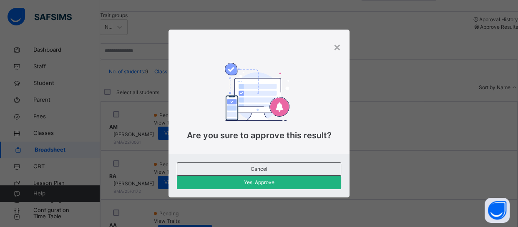
click at [308, 179] on span "Yes, Approve" at bounding box center [259, 183] width 152 height 8
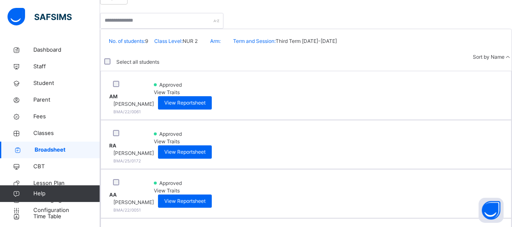
scroll to position [167, 0]
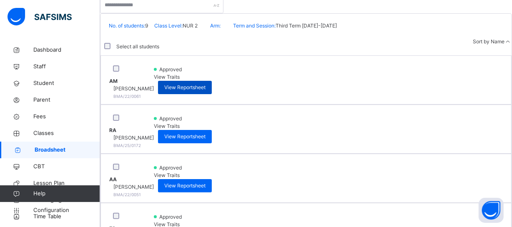
click at [205, 91] on span "View Reportsheet" at bounding box center [184, 88] width 41 height 8
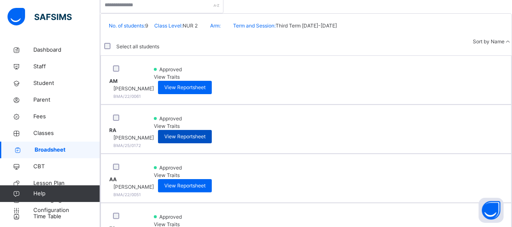
click at [205, 133] on span "View Reportsheet" at bounding box center [184, 137] width 41 height 8
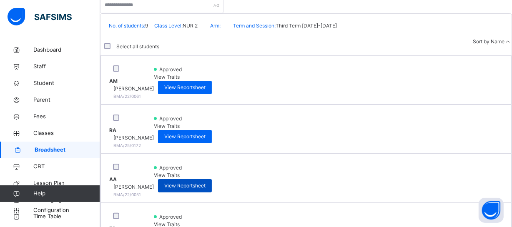
click at [205, 182] on span "View Reportsheet" at bounding box center [184, 186] width 41 height 8
drag, startPoint x: 213, startPoint y: 138, endPoint x: 218, endPoint y: 148, distance: 10.7
click at [154, 158] on div "AA Abdulaziz Alkali BMA/22/0051" at bounding box center [131, 178] width 45 height 40
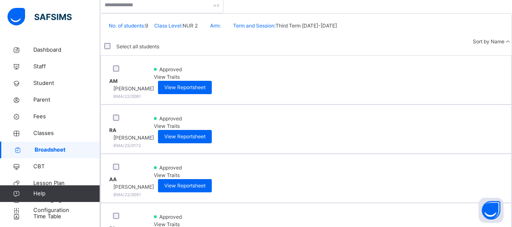
click at [105, 186] on div "Broadsheet / NUR 2 Class Arm Broadsheet Third Term 2024-2025 Send Report Link E…" at bounding box center [306, 186] width 412 height 623
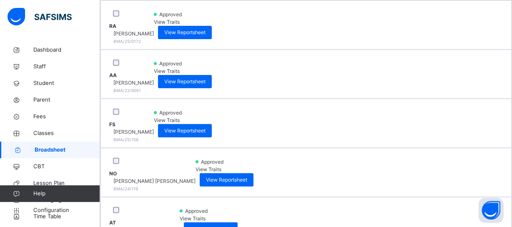
scroll to position [271, 0]
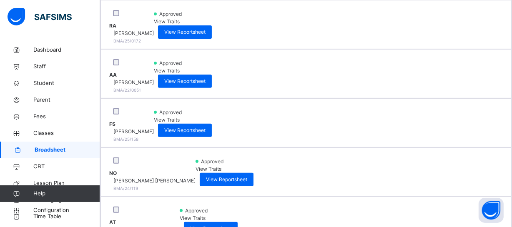
click at [88, 150] on span "Broadsheet" at bounding box center [67, 150] width 65 height 8
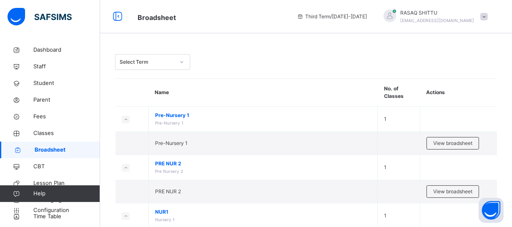
click at [250, 67] on div "Select Term" at bounding box center [306, 62] width 382 height 16
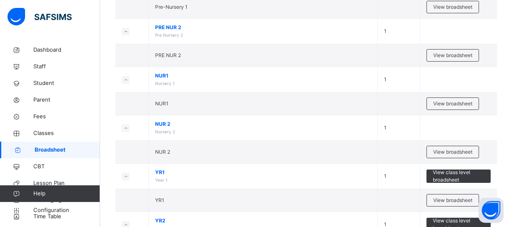
scroll to position [121, 0]
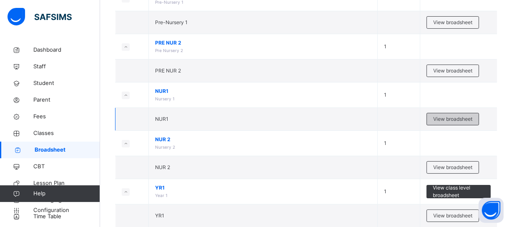
click at [448, 119] on span "View broadsheet" at bounding box center [452, 119] width 39 height 8
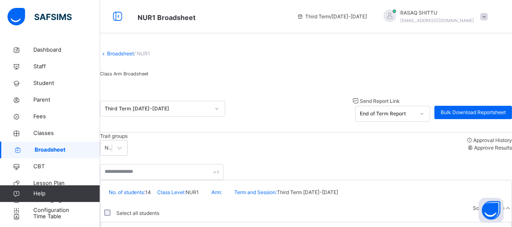
click at [478, 151] on span "Approve Results" at bounding box center [493, 148] width 38 height 6
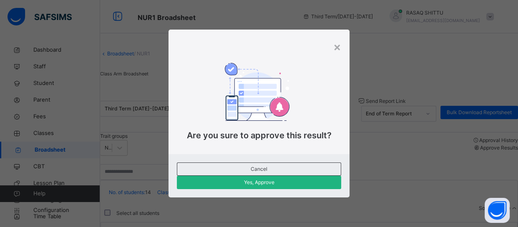
click at [328, 179] on span "Yes, Approve" at bounding box center [259, 183] width 152 height 8
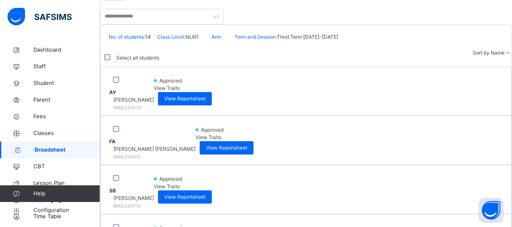
scroll to position [154, 0]
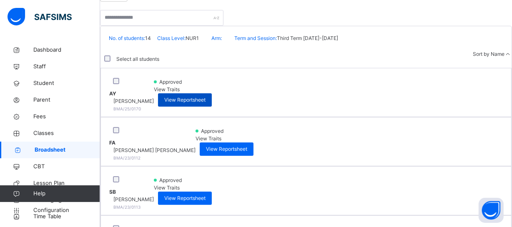
click at [205, 100] on span "View Reportsheet" at bounding box center [184, 100] width 41 height 8
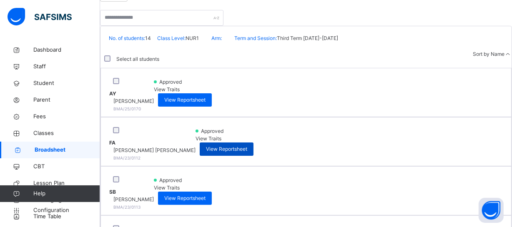
click at [247, 145] on span "View Reportsheet" at bounding box center [226, 149] width 41 height 8
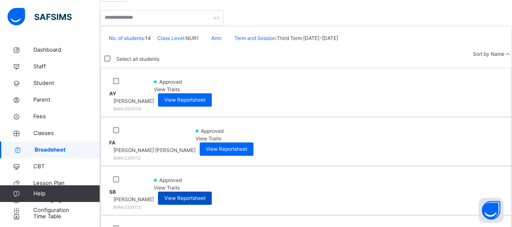
click at [205, 195] on span "View Reportsheet" at bounding box center [184, 199] width 41 height 8
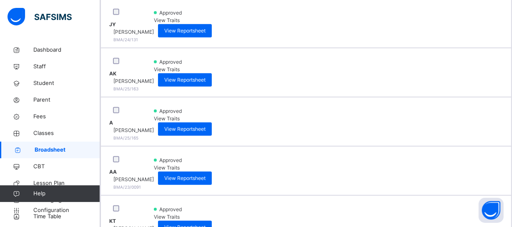
scroll to position [374, 0]
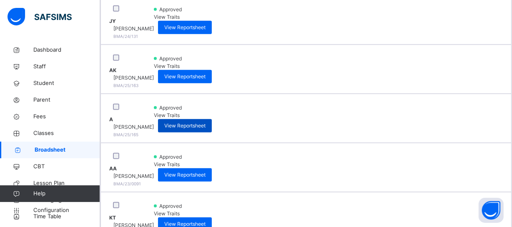
click at [205, 122] on span "View Reportsheet" at bounding box center [184, 126] width 41 height 8
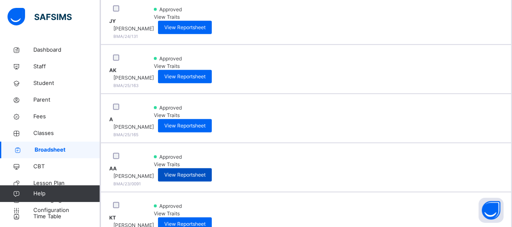
click at [205, 171] on span "View Reportsheet" at bounding box center [184, 175] width 41 height 8
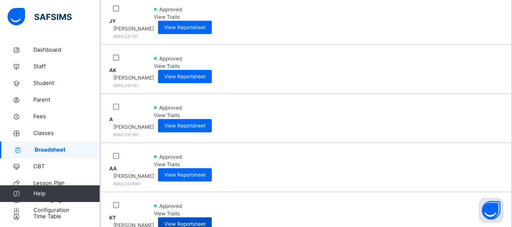
click at [205, 220] on span "View Reportsheet" at bounding box center [184, 224] width 41 height 8
drag, startPoint x: 467, startPoint y: 66, endPoint x: 464, endPoint y: 92, distance: 26.0
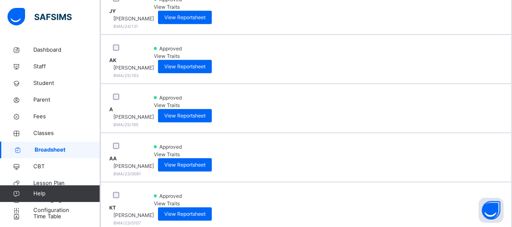
scroll to position [392, 0]
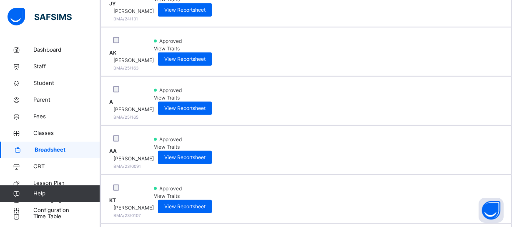
click at [38, 148] on span "Broadsheet" at bounding box center [67, 150] width 65 height 8
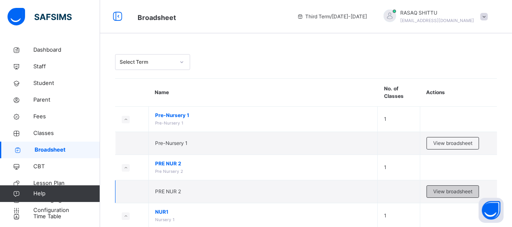
click at [443, 191] on span "View broadsheet" at bounding box center [452, 192] width 39 height 8
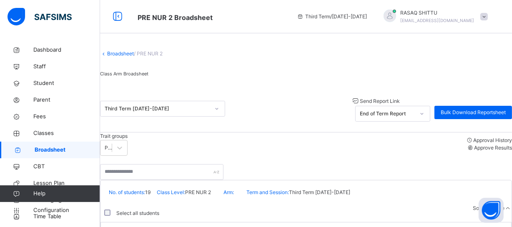
click at [488, 151] on span "Approve Results" at bounding box center [493, 148] width 38 height 6
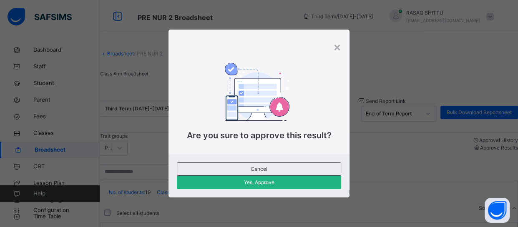
click at [325, 179] on span "Yes, Approve" at bounding box center [259, 183] width 152 height 8
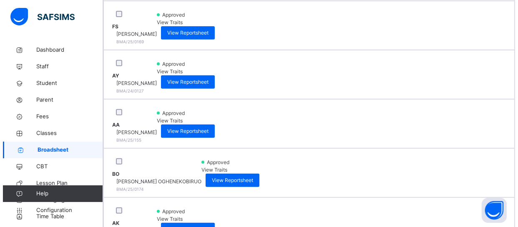
scroll to position [318, 0]
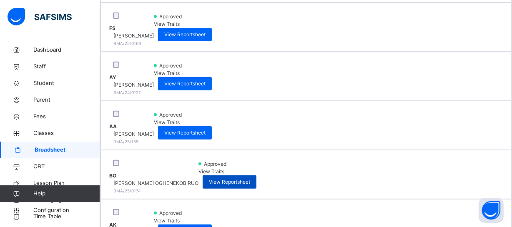
click at [250, 178] on span "View Reportsheet" at bounding box center [229, 182] width 41 height 8
click at [224, 168] on span "View Traits" at bounding box center [211, 171] width 26 height 6
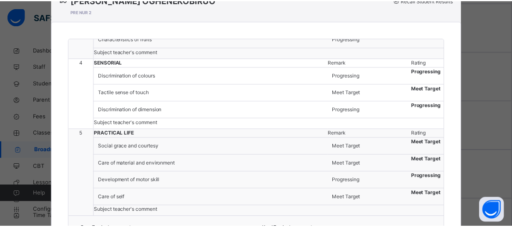
scroll to position [133, 0]
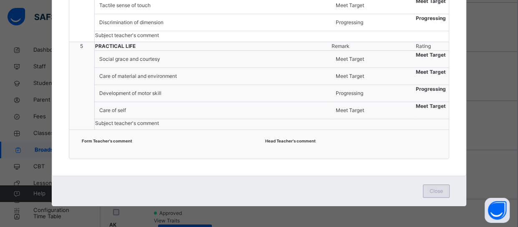
click at [440, 188] on span "Close" at bounding box center [435, 192] width 13 height 8
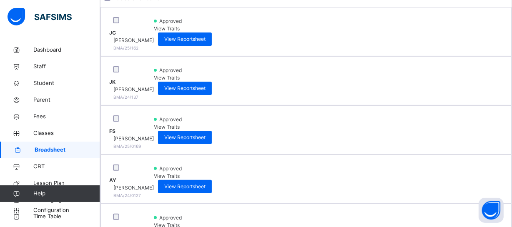
scroll to position [167, 0]
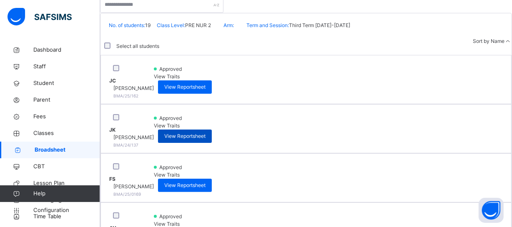
click at [205, 133] on span "View Reportsheet" at bounding box center [184, 137] width 41 height 8
click at [267, 55] on div "Select all students Sort by Name" at bounding box center [305, 47] width 411 height 18
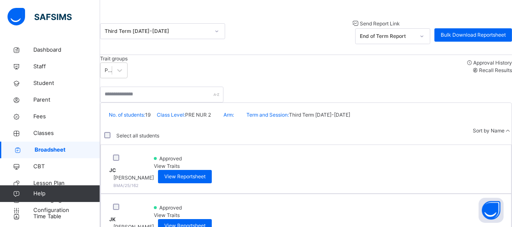
scroll to position [76, 0]
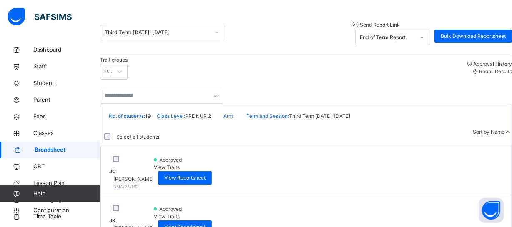
click at [391, 41] on div "End of Term Report" at bounding box center [387, 38] width 55 height 8
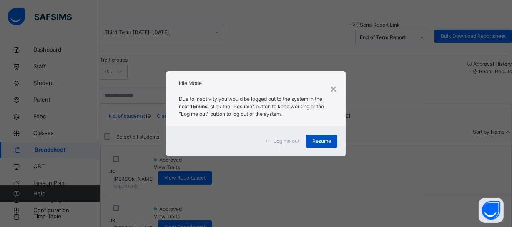
click at [322, 145] on div "Resume" at bounding box center [321, 141] width 31 height 13
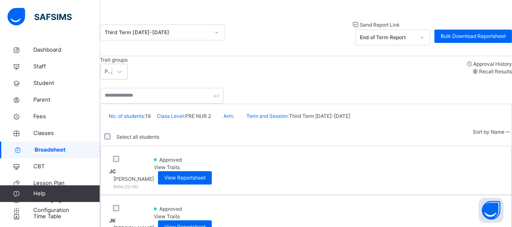
click at [72, 148] on span "Broadsheet" at bounding box center [67, 150] width 65 height 8
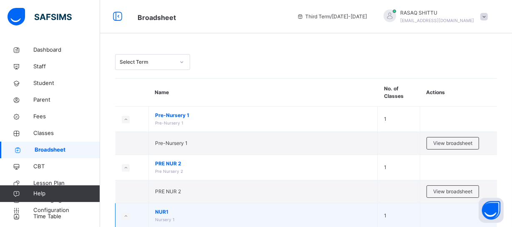
click at [335, 215] on span "NUR1" at bounding box center [263, 212] width 216 height 8
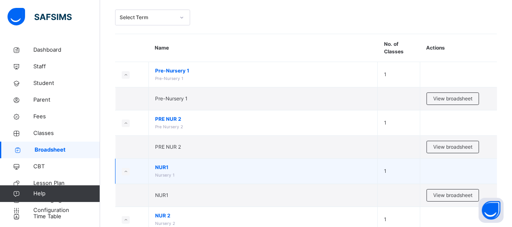
scroll to position [45, 0]
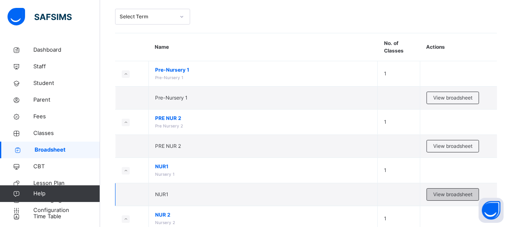
click at [453, 193] on span "View broadsheet" at bounding box center [452, 195] width 39 height 8
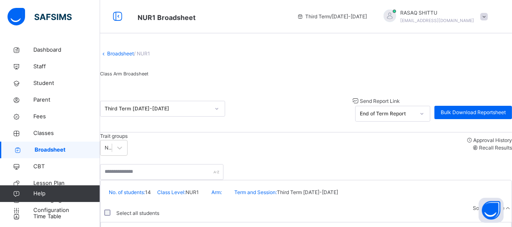
click at [262, 81] on div "Class Arm Broadsheet" at bounding box center [306, 76] width 412 height 20
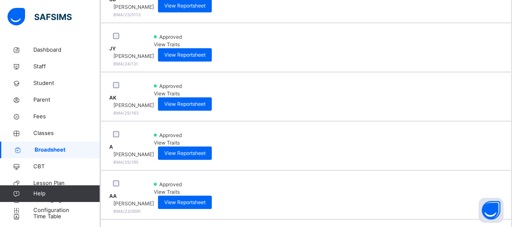
scroll to position [348, 0]
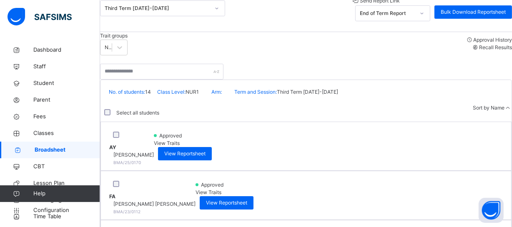
scroll to position [75, 0]
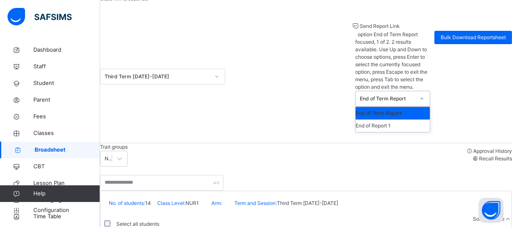
click at [419, 95] on icon at bounding box center [421, 99] width 5 height 8
click at [392, 120] on div "End of Report 1" at bounding box center [393, 126] width 74 height 13
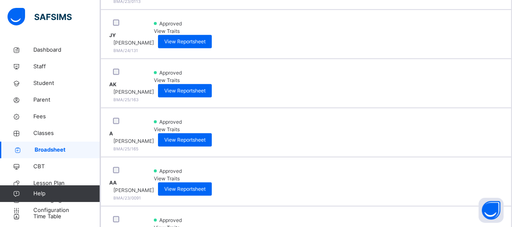
scroll to position [404, 0]
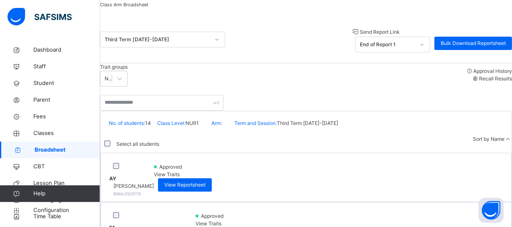
scroll to position [64, 0]
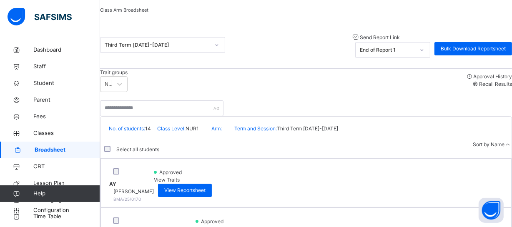
click at [419, 54] on icon at bounding box center [421, 50] width 5 height 8
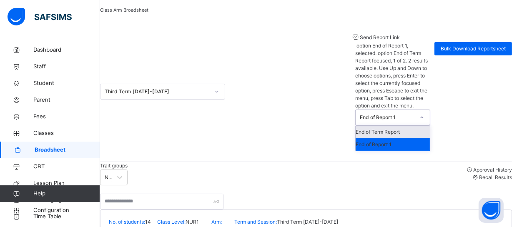
click at [396, 126] on div "End of Term Report" at bounding box center [393, 132] width 74 height 13
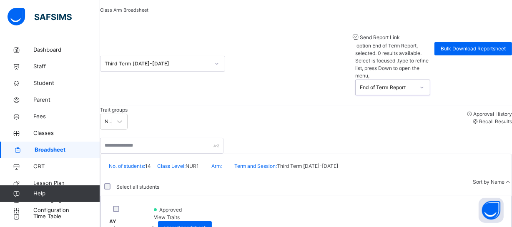
scroll to position [143, 0]
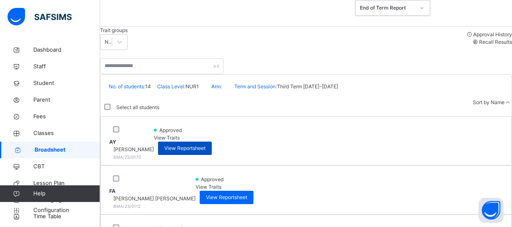
click at [205, 145] on span "View Reportsheet" at bounding box center [184, 149] width 41 height 8
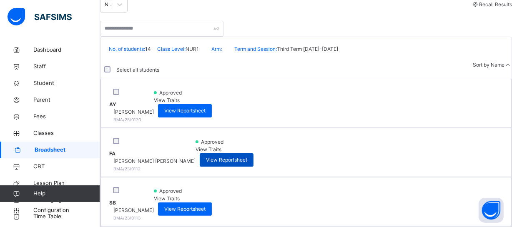
click at [247, 156] on span "View Reportsheet" at bounding box center [226, 160] width 41 height 8
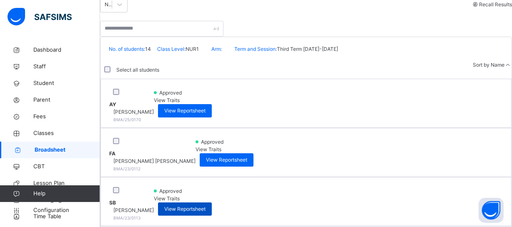
click at [205, 205] on span "View Reportsheet" at bounding box center [184, 209] width 41 height 8
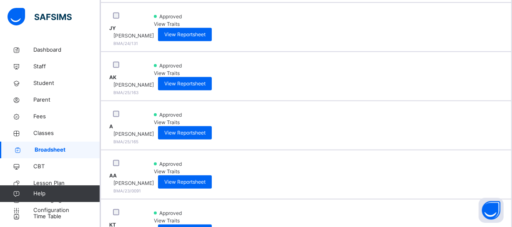
scroll to position [371, 0]
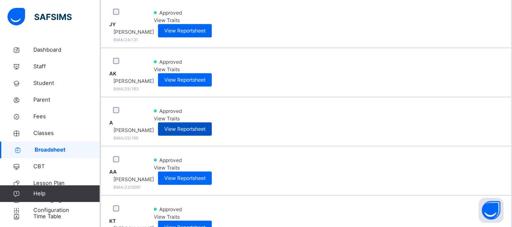
click at [205, 125] on span "View Reportsheet" at bounding box center [184, 129] width 41 height 8
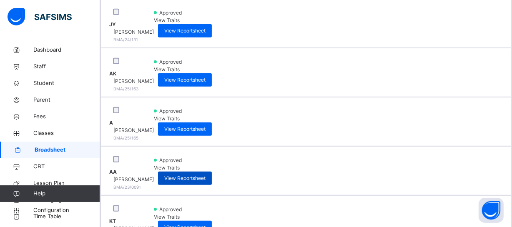
click at [205, 175] on span "View Reportsheet" at bounding box center [184, 179] width 41 height 8
click at [205, 224] on span "View Reportsheet" at bounding box center [184, 228] width 41 height 8
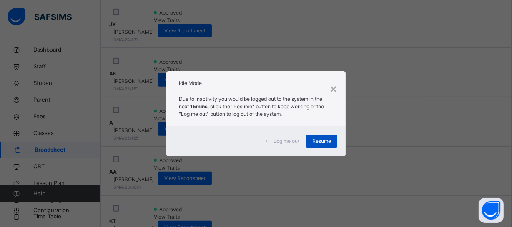
click at [325, 139] on span "Resume" at bounding box center [321, 142] width 19 height 8
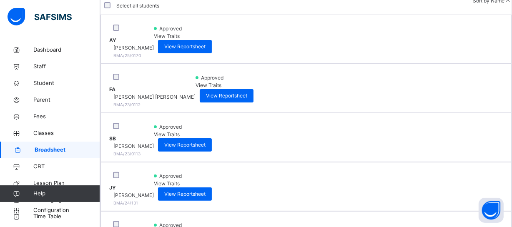
scroll to position [223, 0]
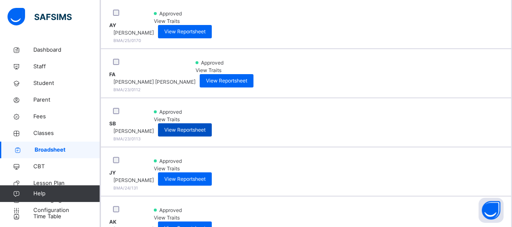
click at [205, 126] on span "View Reportsheet" at bounding box center [184, 130] width 41 height 8
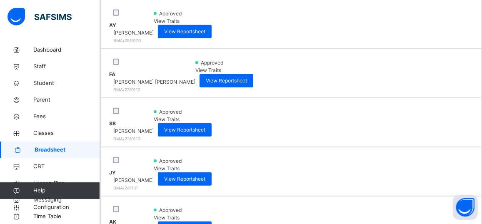
drag, startPoint x: 125, startPoint y: 175, endPoint x: 115, endPoint y: 168, distance: 11.8
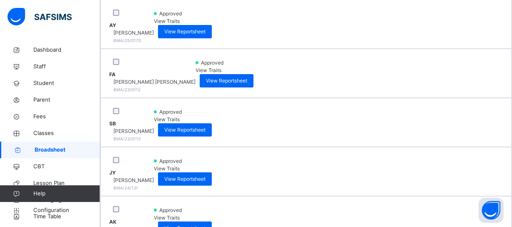
click at [67, 148] on span "Broadsheet" at bounding box center [67, 150] width 65 height 8
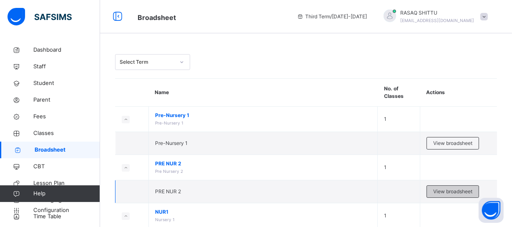
click at [459, 190] on span "View broadsheet" at bounding box center [452, 192] width 39 height 8
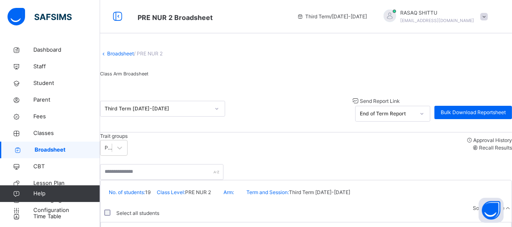
click at [421, 115] on icon at bounding box center [422, 114] width 3 height 2
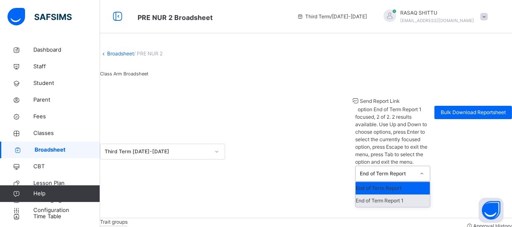
click at [395, 195] on div "End of Term Report 1" at bounding box center [393, 201] width 74 height 13
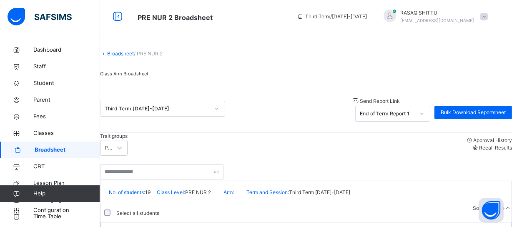
click at [295, 156] on div "Trait groups Pre nursery 2 - Third term Approval History Recall Results" at bounding box center [306, 144] width 412 height 23
click at [63, 150] on span "Broadsheet" at bounding box center [67, 150] width 65 height 8
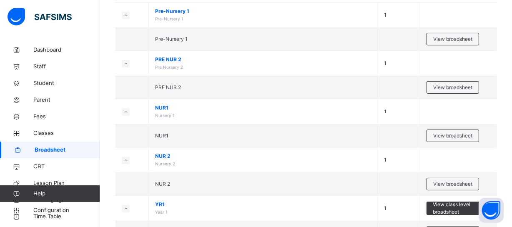
scroll to position [106, 0]
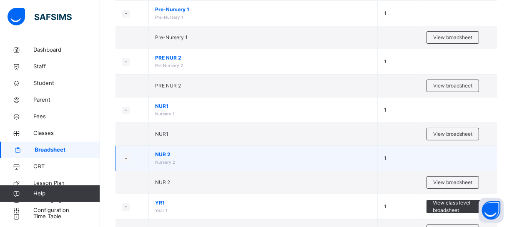
drag, startPoint x: 280, startPoint y: 161, endPoint x: 284, endPoint y: 160, distance: 4.2
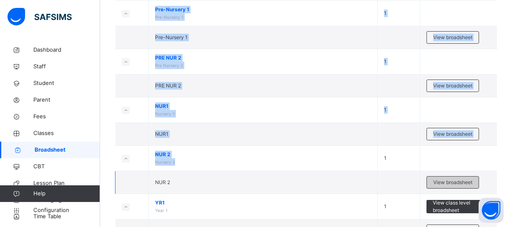
click at [453, 179] on span "View broadsheet" at bounding box center [452, 183] width 39 height 8
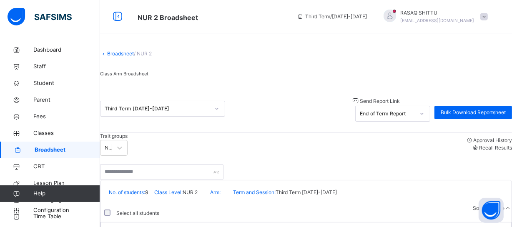
click at [375, 86] on div "Class Arm Broadsheet" at bounding box center [306, 76] width 412 height 20
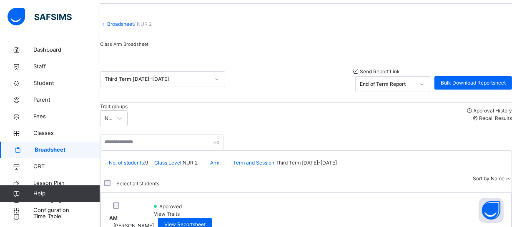
scroll to position [30, 0]
click at [326, 126] on div "Trait groups Nursery 2 - Third term Approval History Recall Results" at bounding box center [306, 114] width 412 height 23
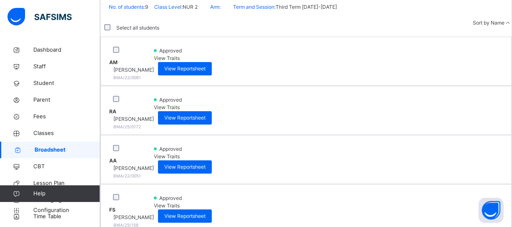
scroll to position [197, 0]
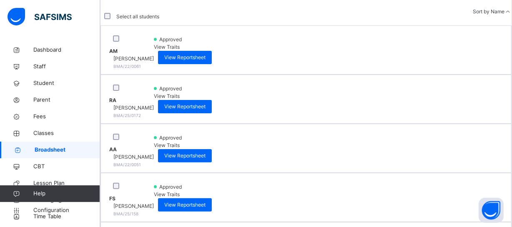
drag, startPoint x: 326, startPoint y: 132, endPoint x: 466, endPoint y: 51, distance: 161.3
click at [466, 51] on div "Brains and Minds Academy Date: 26th Aug 2025, 7:37:27 pm No. of students: 9 Cla…" at bounding box center [306, 225] width 412 height 485
click at [212, 58] on div "View Reportsheet" at bounding box center [185, 57] width 54 height 13
click at [205, 103] on span "View Reportsheet" at bounding box center [184, 107] width 41 height 8
click at [354, 124] on div "AA Abdulaziz Alkali BMA/22/0051 Approved View Traits View Reportsheet" at bounding box center [306, 148] width 410 height 48
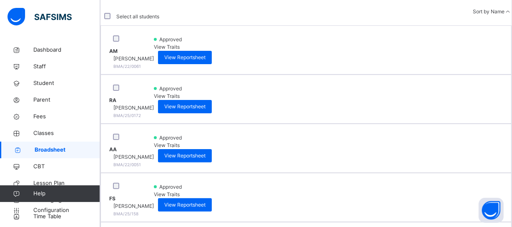
click at [354, 124] on div "AA Abdulaziz Alkali BMA/22/0051 Approved View Traits View Reportsheet" at bounding box center [306, 148] width 410 height 48
click at [205, 152] on span "View Reportsheet" at bounding box center [184, 156] width 41 height 8
click at [205, 201] on span "View Reportsheet" at bounding box center [184, 205] width 41 height 8
drag, startPoint x: 365, startPoint y: 144, endPoint x: 366, endPoint y: 135, distance: 9.7
click at [154, 178] on div "FS FATIMA AHMAD SANUSI BMA/25/158" at bounding box center [131, 198] width 45 height 40
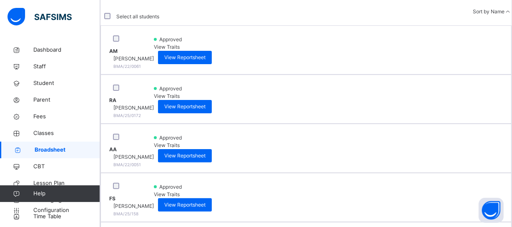
drag, startPoint x: 385, startPoint y: 191, endPoint x: 419, endPoint y: 196, distance: 34.5
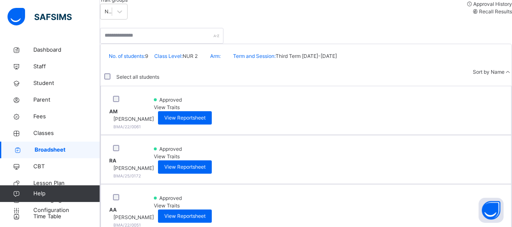
scroll to position [121, 0]
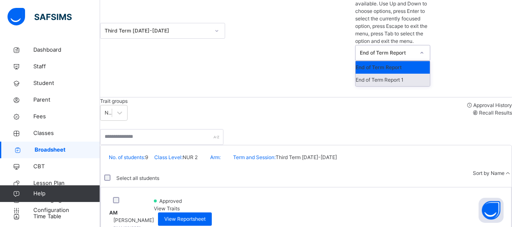
click at [397, 74] on div "End of Term Report 1" at bounding box center [393, 80] width 74 height 13
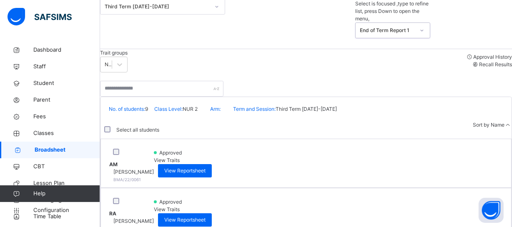
click at [363, 49] on div "Trait groups Nursery 2 - Third term Approval History Recall Results" at bounding box center [306, 60] width 412 height 23
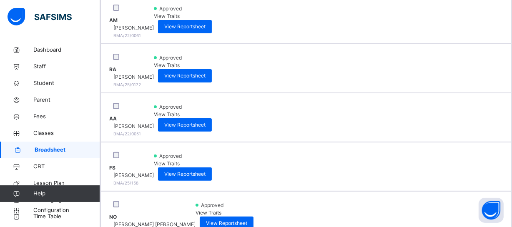
scroll to position [242, 0]
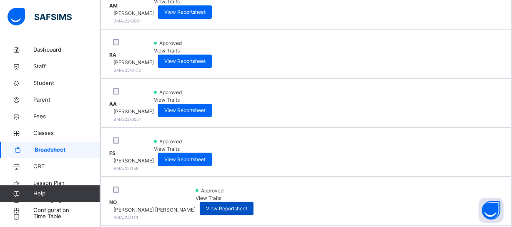
click at [247, 205] on span "View Reportsheet" at bounding box center [226, 209] width 41 height 8
click at [136, 30] on div "RA RUKAYYA ABDULAZIZ BMA/25/0172 Approved View Traits View Reportsheet" at bounding box center [306, 54] width 410 height 48
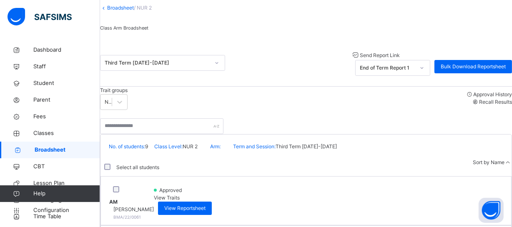
scroll to position [0, 0]
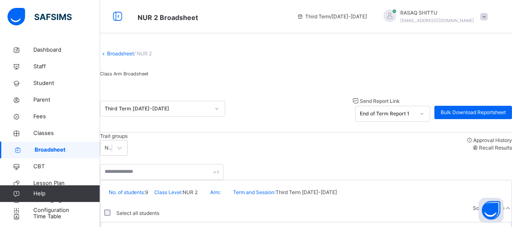
click at [419, 118] on icon at bounding box center [421, 114] width 5 height 8
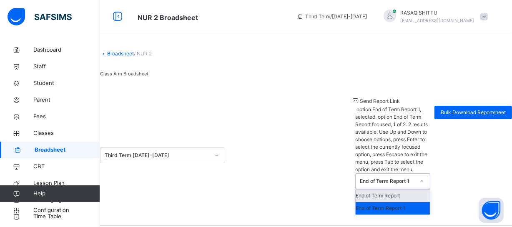
click at [401, 190] on div "End of Term Report" at bounding box center [393, 196] width 74 height 13
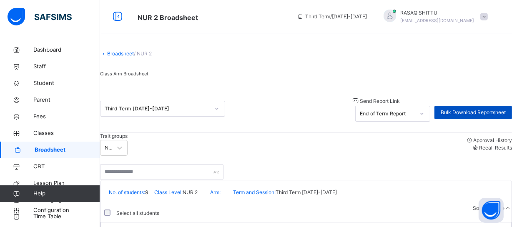
drag, startPoint x: 401, startPoint y: 140, endPoint x: 437, endPoint y: 119, distance: 41.3
click at [418, 128] on div "Third Term 2024-2025 Send Report Link End of Term Report Bulk Download Reportsh…" at bounding box center [306, 109] width 412 height 47
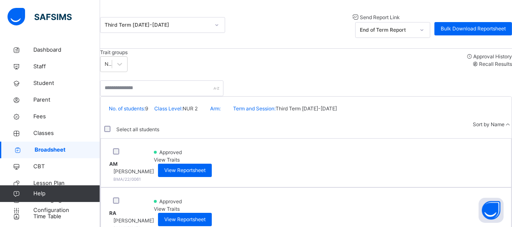
scroll to position [271, 0]
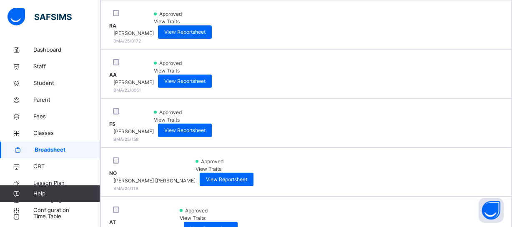
drag, startPoint x: 317, startPoint y: 181, endPoint x: 416, endPoint y: 175, distance: 99.3
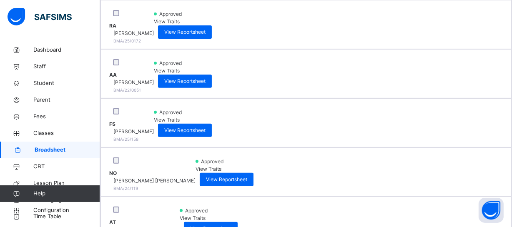
click at [60, 150] on span "Broadsheet" at bounding box center [67, 150] width 65 height 8
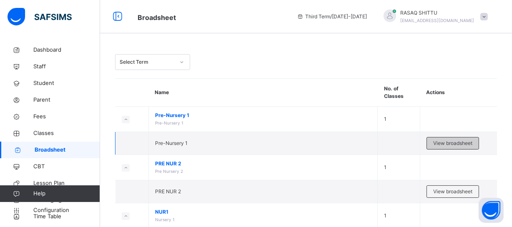
click at [447, 140] on span "View broadsheet" at bounding box center [452, 144] width 39 height 8
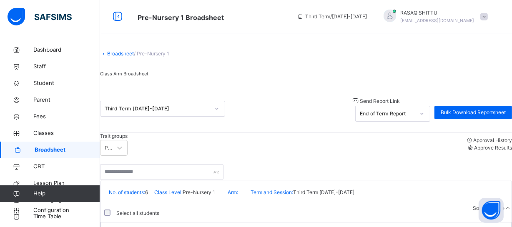
click at [447, 133] on div "Third Term 2024-2025 Send Report Link End of Term Report Bulk Download Reportsh…" at bounding box center [306, 109] width 412 height 47
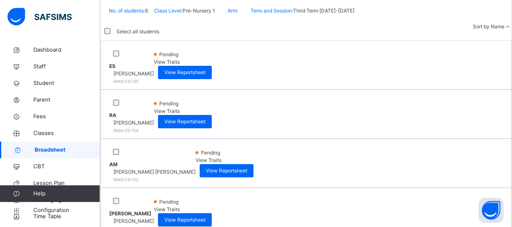
scroll to position [192, 0]
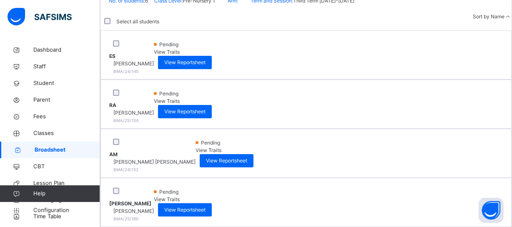
click at [154, 57] on div "ES Elon Okaformbah Samuel BMA/24/145" at bounding box center [131, 55] width 45 height 40
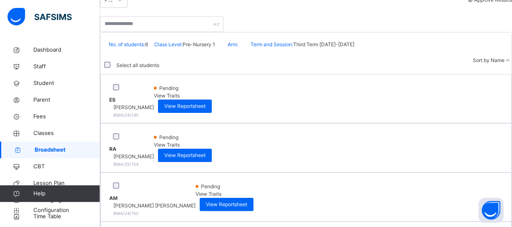
scroll to position [146, 0]
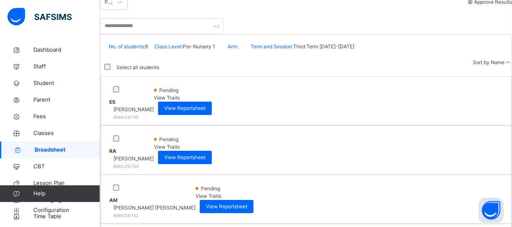
click at [474, 5] on span "Approve Results" at bounding box center [493, 2] width 38 height 6
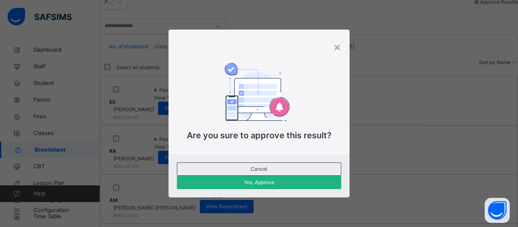
click at [326, 179] on span "Yes, Approve" at bounding box center [259, 183] width 152 height 8
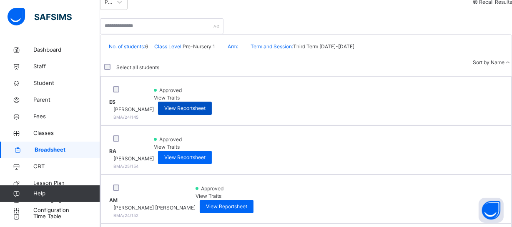
click at [205, 108] on span "View Reportsheet" at bounding box center [184, 109] width 41 height 8
click at [351, 34] on div at bounding box center [306, 22] width 412 height 24
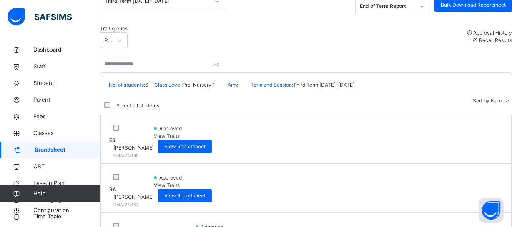
scroll to position [100, 0]
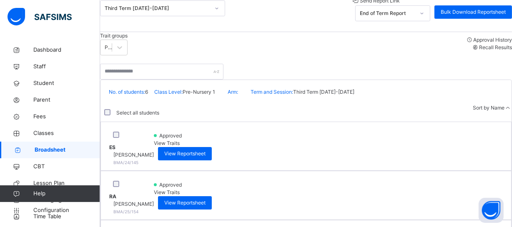
click at [419, 18] on icon at bounding box center [421, 13] width 5 height 8
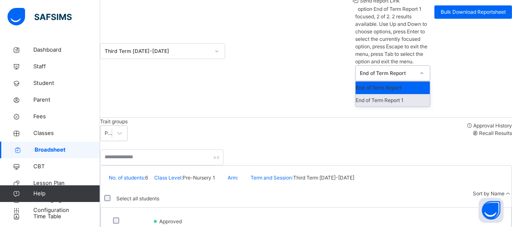
click at [408, 94] on div "End of Term Report 1" at bounding box center [393, 100] width 74 height 13
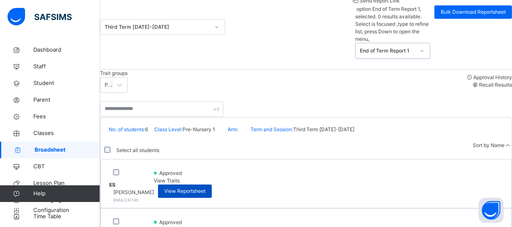
click at [205, 188] on span "View Reportsheet" at bounding box center [184, 192] width 41 height 8
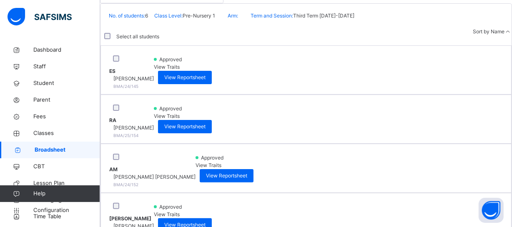
scroll to position [192, 0]
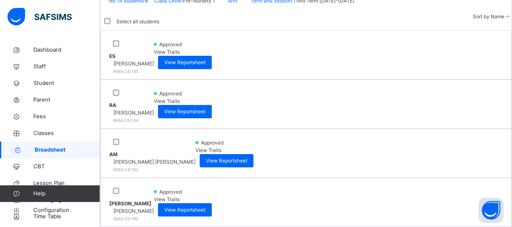
click at [392, 13] on div "No. of students: 6 Class Level: Pre-Nursery 1 Arm: Term and Session: Third Term…" at bounding box center [305, 1] width 411 height 24
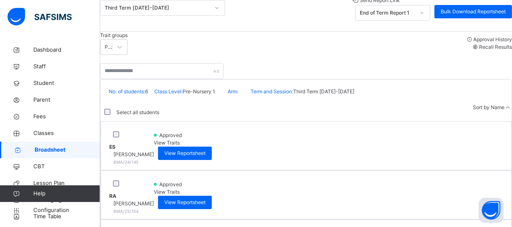
scroll to position [100, 0]
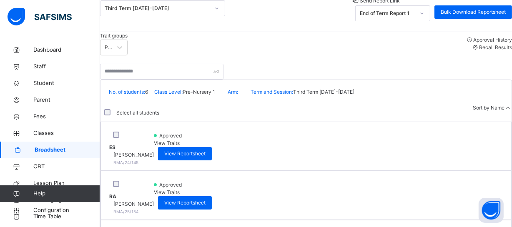
click at [419, 18] on icon at bounding box center [421, 13] width 5 height 8
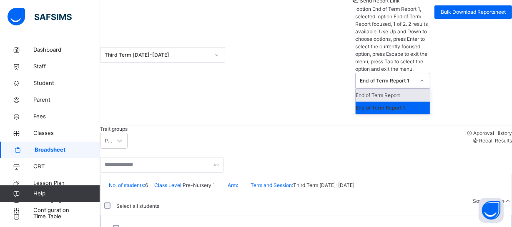
click at [403, 89] on div "End of Term Report" at bounding box center [393, 95] width 74 height 13
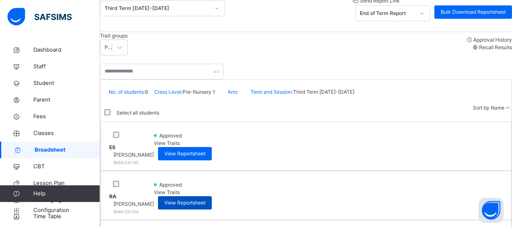
click at [205, 199] on span "View Reportsheet" at bounding box center [184, 203] width 41 height 8
click at [310, 95] on span "Third Term 2024-2025" at bounding box center [323, 92] width 61 height 6
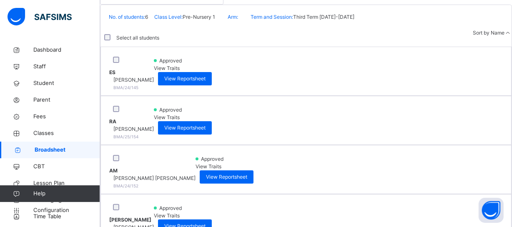
scroll to position [176, 0]
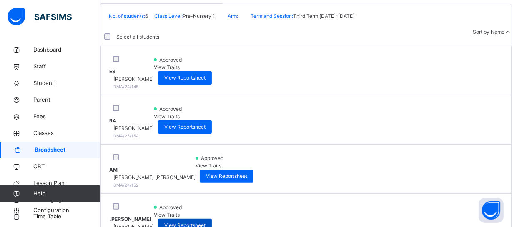
click at [205, 222] on span "View Reportsheet" at bounding box center [184, 226] width 41 height 8
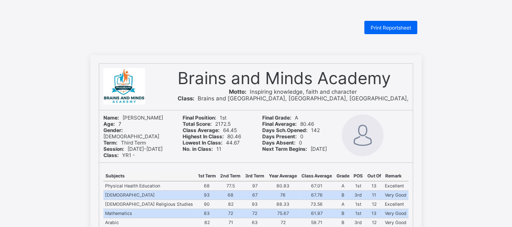
click at [151, 30] on div "Print Reportsheet" at bounding box center [255, 27] width 331 height 13
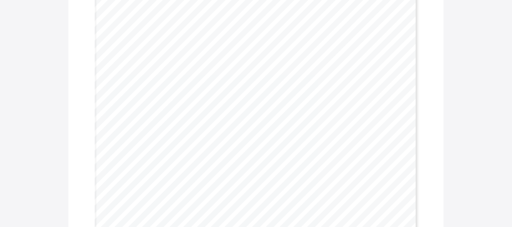
scroll to position [561, 0]
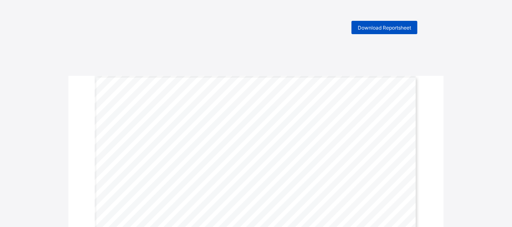
click at [385, 28] on span "Download Reportsheet" at bounding box center [384, 28] width 53 height 6
click at [373, 26] on span "Download Reportsheet" at bounding box center [384, 28] width 53 height 6
click at [367, 25] on span "Download Reportsheet" at bounding box center [384, 28] width 53 height 6
click at [359, 29] on div "Download Reportsheet" at bounding box center [384, 27] width 66 height 13
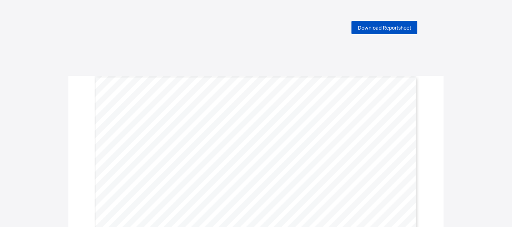
click at [374, 25] on span "Download Reportsheet" at bounding box center [384, 28] width 53 height 6
click at [386, 27] on span "Download Reportsheet" at bounding box center [384, 28] width 53 height 6
click at [371, 28] on span "Download Reportsheet" at bounding box center [384, 28] width 53 height 6
click at [368, 27] on span "Download Reportsheet" at bounding box center [384, 28] width 53 height 6
click at [371, 28] on span "Download Reportsheet" at bounding box center [384, 28] width 53 height 6
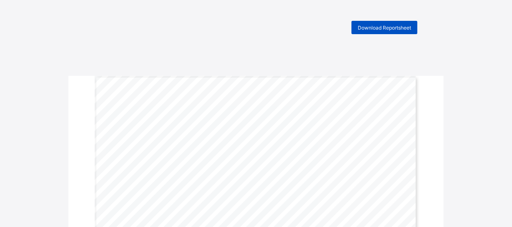
click at [375, 30] on span "Download Reportsheet" at bounding box center [384, 28] width 53 height 6
click at [373, 29] on span "Download Reportsheet" at bounding box center [384, 28] width 53 height 6
click at [372, 28] on span "Download Reportsheet" at bounding box center [384, 28] width 53 height 6
click at [376, 29] on span "Download Reportsheet" at bounding box center [384, 28] width 53 height 6
click at [377, 28] on span "Download Reportsheet" at bounding box center [384, 28] width 53 height 6
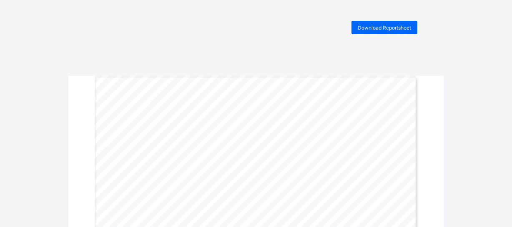
click at [388, 27] on span "Download Reportsheet" at bounding box center [384, 28] width 53 height 6
drag, startPoint x: 166, startPoint y: 166, endPoint x: 151, endPoint y: 133, distance: 36.4
click at [375, 29] on span "Download Reportsheet" at bounding box center [384, 28] width 53 height 6
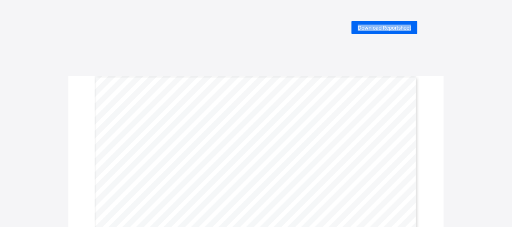
drag, startPoint x: 414, startPoint y: 12, endPoint x: 442, endPoint y: -1, distance: 30.6
click at [373, 30] on div "Download Reportsheet" at bounding box center [384, 27] width 66 height 13
click at [364, 29] on span "Download Reportsheet" at bounding box center [384, 28] width 53 height 6
drag, startPoint x: 240, startPoint y: 48, endPoint x: 283, endPoint y: 45, distance: 43.9
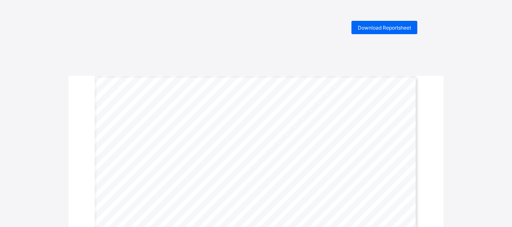
click at [378, 27] on span "Download Reportsheet" at bounding box center [384, 28] width 53 height 6
click at [371, 28] on span "Download Reportsheet" at bounding box center [384, 28] width 53 height 6
click at [366, 28] on span "Download Reportsheet" at bounding box center [384, 28] width 53 height 6
drag, startPoint x: 236, startPoint y: 42, endPoint x: 294, endPoint y: 29, distance: 59.4
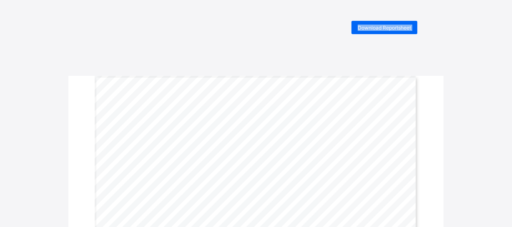
click at [371, 29] on span "Download Reportsheet" at bounding box center [384, 28] width 53 height 6
click at [372, 29] on span "Download Reportsheet" at bounding box center [384, 28] width 53 height 6
click at [391, 29] on span "Download Reportsheet" at bounding box center [384, 28] width 53 height 6
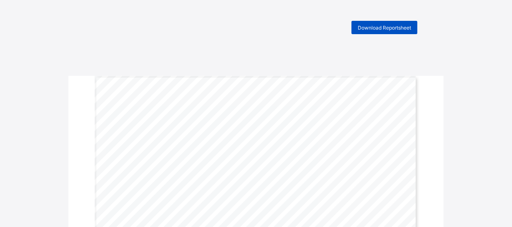
click at [376, 25] on span "Download Reportsheet" at bounding box center [384, 28] width 53 height 6
click at [400, 29] on span "Download Reportsheet" at bounding box center [384, 28] width 53 height 6
drag, startPoint x: 279, startPoint y: 142, endPoint x: 274, endPoint y: 151, distance: 10.7
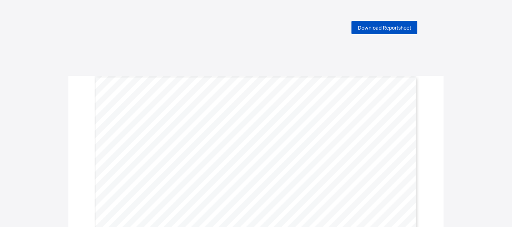
click at [395, 28] on span "Download Reportsheet" at bounding box center [384, 28] width 53 height 6
drag, startPoint x: 395, startPoint y: 28, endPoint x: 479, endPoint y: 19, distance: 84.6
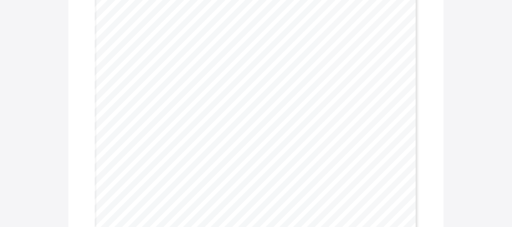
scroll to position [254, 0]
click at [328, 150] on div "LEARNING PROGRESS REPORT FOR Third Term, [DATE]-[DATE] SESSION Pupil’s Name : […" at bounding box center [256, 50] width 323 height 456
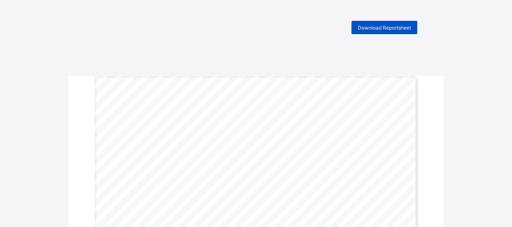
click at [375, 28] on span "Download Reportsheet" at bounding box center [384, 28] width 53 height 6
click at [189, 32] on div "Download Reportsheet" at bounding box center [255, 27] width 331 height 13
click at [378, 28] on span "Download Reportsheet" at bounding box center [384, 28] width 53 height 6
click at [372, 25] on span "Download Reportsheet" at bounding box center [384, 28] width 53 height 6
click at [270, 29] on div "Download Reportsheet" at bounding box center [255, 27] width 331 height 13
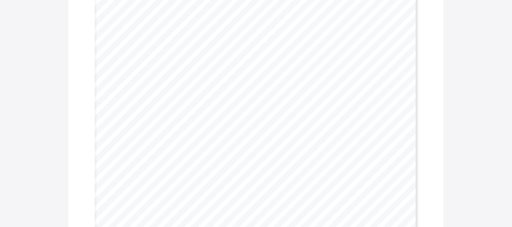
scroll to position [151, 0]
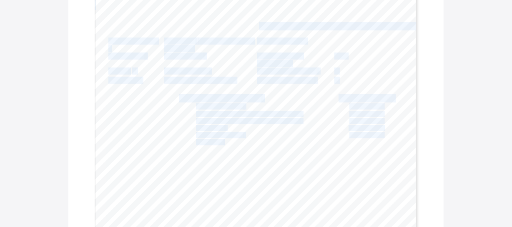
drag, startPoint x: 258, startPoint y: 23, endPoint x: 226, endPoint y: 10, distance: 35.0
click at [226, 10] on div "LEARNING PROGRESS REPORT FOR Third Term, [DATE]-[DATE] SESSION Pupil’s Name : […" at bounding box center [256, 153] width 323 height 456
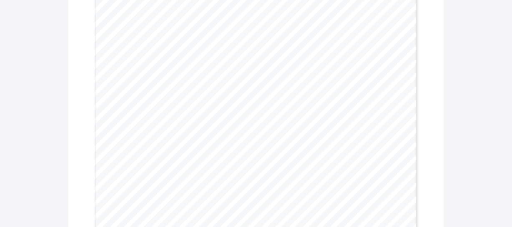
scroll to position [226, 0]
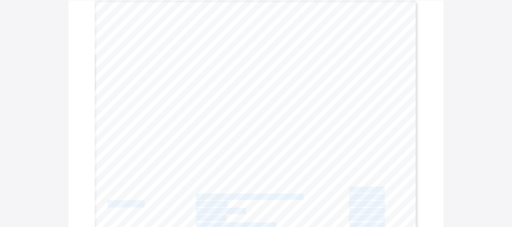
drag, startPoint x: 245, startPoint y: 92, endPoint x: 241, endPoint y: 56, distance: 36.5
click at [241, 56] on div "LEARNING PROGRESS REPORT FOR Third Term, [DATE]-[DATE] SESSION Pupil’s Name : […" at bounding box center [256, 228] width 323 height 456
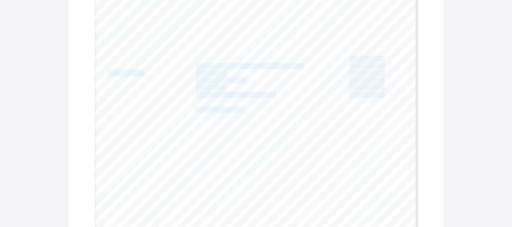
scroll to position [197, 0]
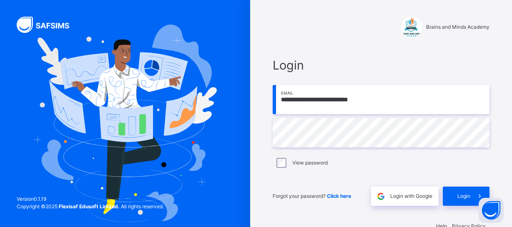
scroll to position [20, 0]
